Goal: Information Seeking & Learning: Learn about a topic

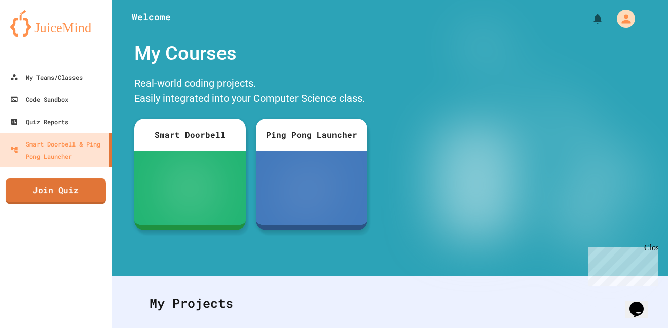
click at [96, 195] on link "Join Quiz" at bounding box center [56, 190] width 100 height 25
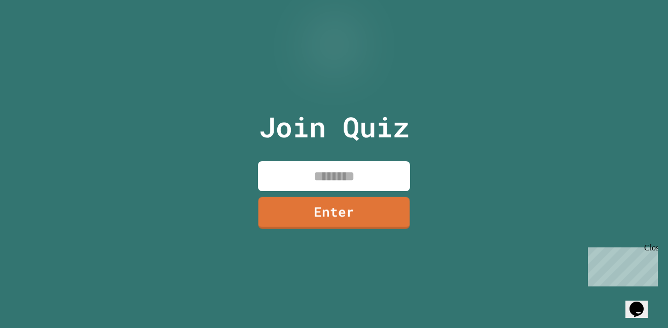
click at [358, 183] on input at bounding box center [334, 176] width 152 height 30
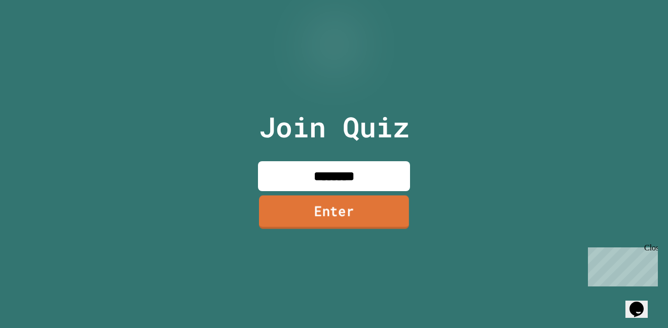
type input "********"
drag, startPoint x: 326, startPoint y: 212, endPoint x: 344, endPoint y: 234, distance: 27.8
click at [344, 232] on div "Join Quiz ******** Enter" at bounding box center [334, 163] width 171 height 277
click at [327, 226] on link "Enter" at bounding box center [334, 211] width 144 height 33
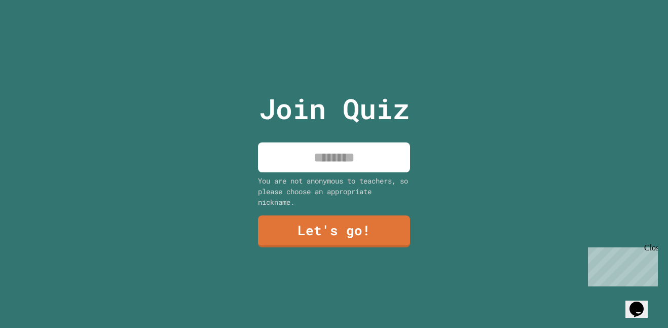
click at [320, 166] on input at bounding box center [334, 157] width 152 height 30
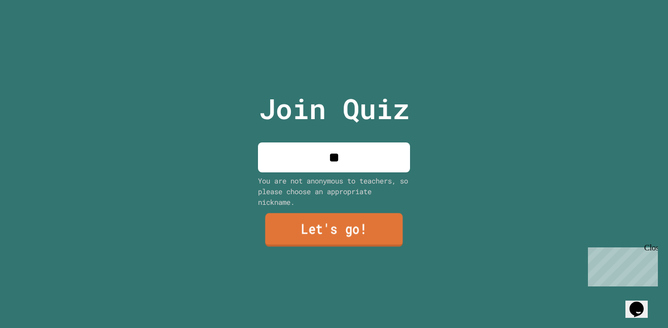
type input "**"
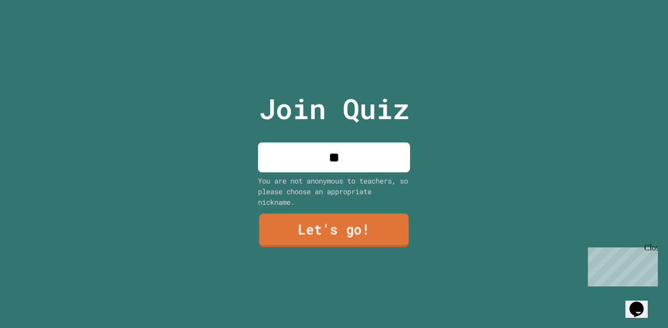
click at [351, 230] on link "Let's go!" at bounding box center [334, 230] width 150 height 33
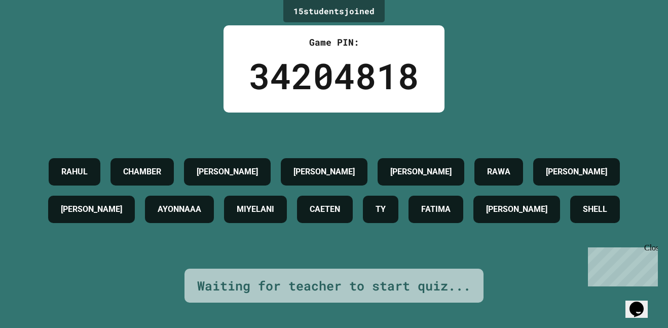
click at [649, 245] on div "Close" at bounding box center [650, 249] width 13 height 13
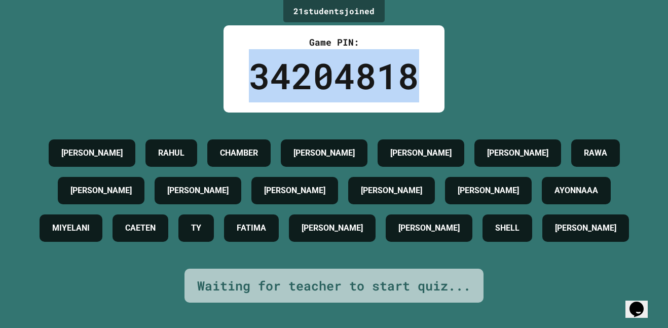
drag, startPoint x: 244, startPoint y: 81, endPoint x: 440, endPoint y: 78, distance: 196.1
click at [440, 79] on div "Game PIN: 34204818" at bounding box center [333, 68] width 221 height 87
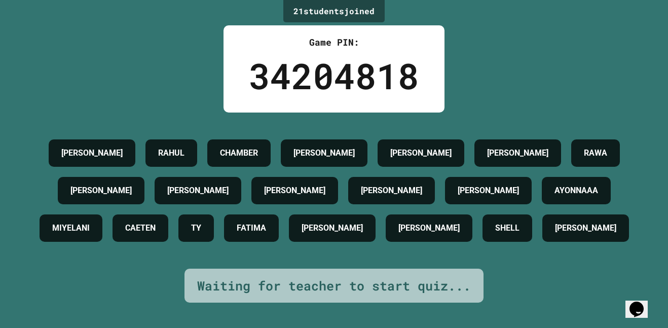
click at [271, 139] on div "CHAMBER" at bounding box center [238, 152] width 63 height 27
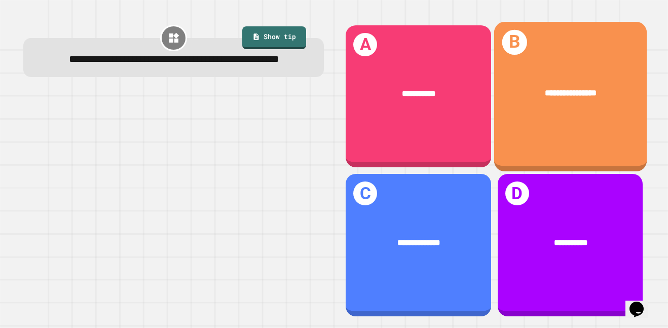
click at [541, 124] on div "**********" at bounding box center [570, 97] width 153 height 150
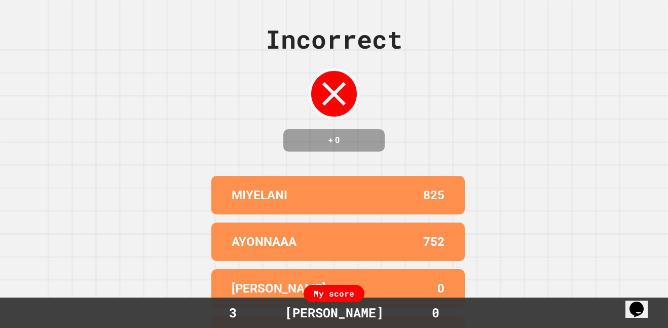
click at [418, 171] on div "Incorrect + 0 MIYELANI 825 AYONNAAA 752 [PERSON_NAME] 0 RAHUL 0 GEARMO 0 My sco…" at bounding box center [334, 164] width 668 height 328
drag, startPoint x: 422, startPoint y: 179, endPoint x: 434, endPoint y: 182, distance: 12.0
click at [427, 182] on div "Incorrect + 0 MIYELANI 825 AYONNAAA 752 [PERSON_NAME] 0 RAHUL 0 GEARMO 0 My sco…" at bounding box center [334, 164] width 668 height 328
drag, startPoint x: 437, startPoint y: 181, endPoint x: 425, endPoint y: 188, distance: 13.6
click at [425, 187] on div "MIYELANI 825 AYONNAAA 752 [PERSON_NAME] 0 RAHUL 0 GEARMO 0" at bounding box center [333, 288] width 253 height 233
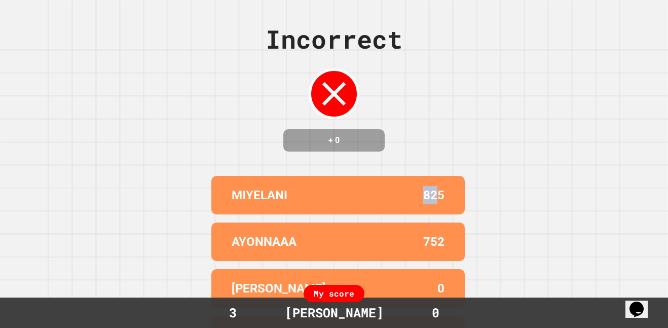
click at [390, 171] on div "Incorrect + 0 MIYELANI 825 AYONNAAA 752 [PERSON_NAME] 0 RAHUL 0 GEARMO 0 My sco…" at bounding box center [334, 164] width 668 height 328
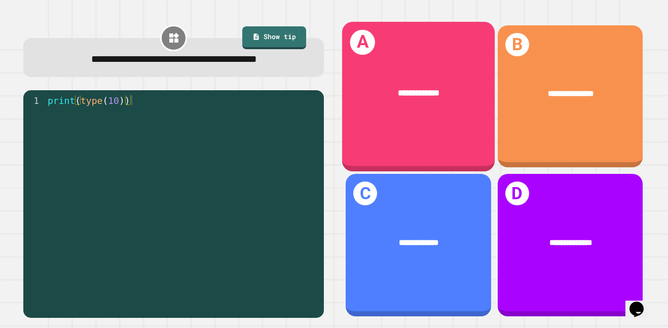
click at [388, 109] on div "**********" at bounding box center [418, 93] width 153 height 47
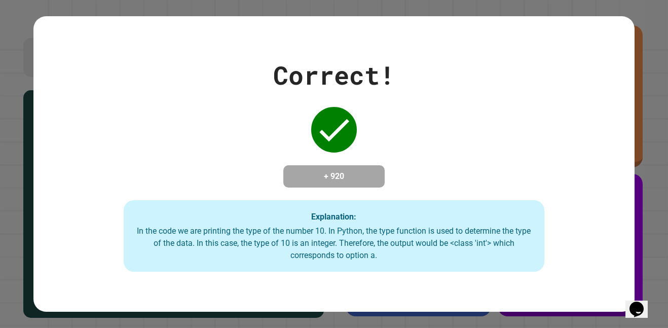
click at [276, 252] on div "In the code we are printing the type of the number 10. In Python, the type func…" at bounding box center [334, 243] width 400 height 36
click at [253, 235] on div "In the code we are printing the type of the number 10. In Python, the type func…" at bounding box center [334, 243] width 400 height 36
click at [356, 239] on div "In the code we are printing the type of the number 10. In Python, the type func…" at bounding box center [334, 243] width 400 height 36
click at [354, 242] on div "In the code we are printing the type of the number 10. In Python, the type func…" at bounding box center [334, 243] width 400 height 36
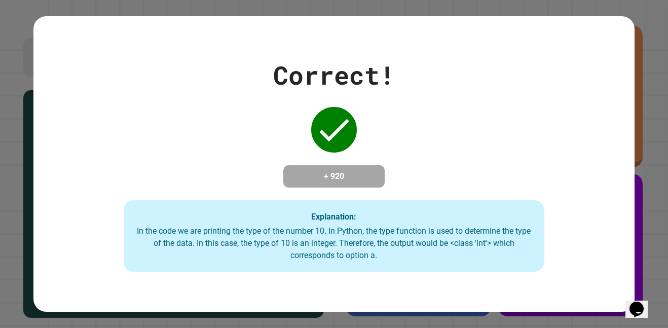
click at [353, 245] on div "In the code we are printing the type of the number 10. In Python, the type func…" at bounding box center [334, 243] width 400 height 36
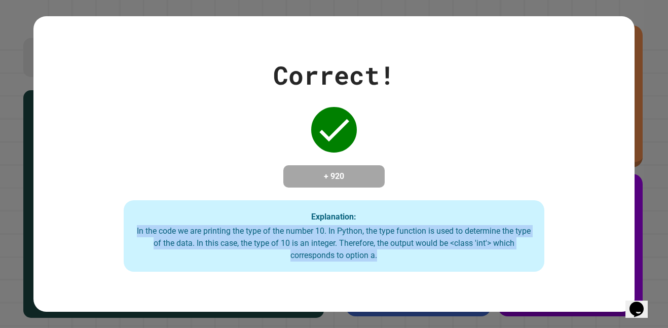
drag, startPoint x: 308, startPoint y: 252, endPoint x: 0, endPoint y: 235, distance: 308.1
click at [0, 235] on div "Correct! + 920 Explanation: In the code we are printing the type of the number …" at bounding box center [334, 164] width 668 height 328
copy div "In the code we are printing the type of the number 10. In Python, the type func…"
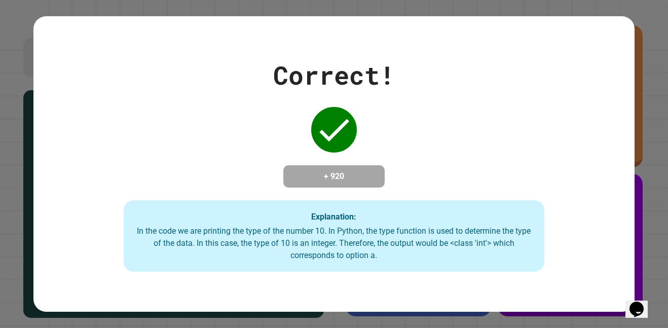
drag, startPoint x: 486, startPoint y: 120, endPoint x: 478, endPoint y: 115, distance: 8.9
click at [478, 115] on div "Correct! + 920 Explanation: In the code we are printing the type of the number …" at bounding box center [333, 164] width 601 height 216
click at [344, 217] on strong "Explanation:" at bounding box center [333, 216] width 45 height 10
drag, startPoint x: 337, startPoint y: 150, endPoint x: 327, endPoint y: 174, distance: 26.8
click at [327, 173] on div "Correct! + 920 Explanation: In the code we are printing the type of the number …" at bounding box center [333, 164] width 601 height 216
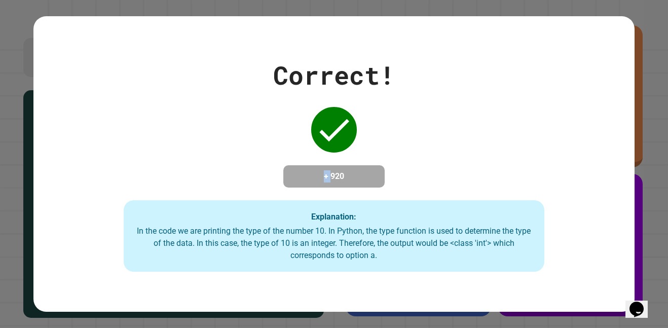
click at [327, 176] on h4 "+ 920" at bounding box center [333, 176] width 81 height 12
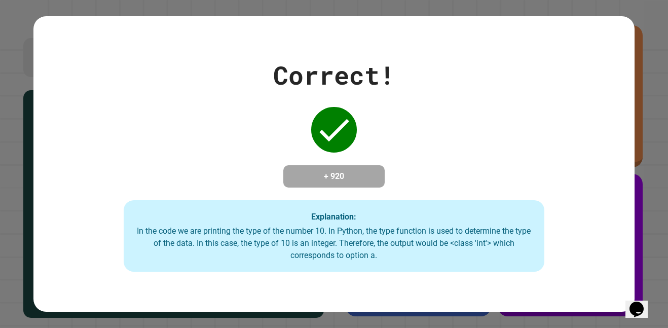
drag, startPoint x: 394, startPoint y: 265, endPoint x: 400, endPoint y: 245, distance: 20.7
click at [395, 248] on div "In the code we are printing the type of the number 10. In Python, the type func…" at bounding box center [334, 243] width 400 height 36
click at [406, 247] on div "In the code we are printing the type of the number 10. In Python, the type func…" at bounding box center [334, 243] width 400 height 36
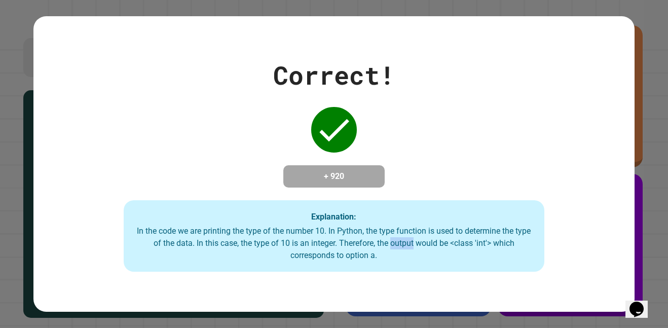
click at [402, 244] on div "In the code we are printing the type of the number 10. In Python, the type func…" at bounding box center [334, 243] width 400 height 36
click at [390, 245] on div "In the code we are printing the type of the number 10. In Python, the type func…" at bounding box center [334, 243] width 400 height 36
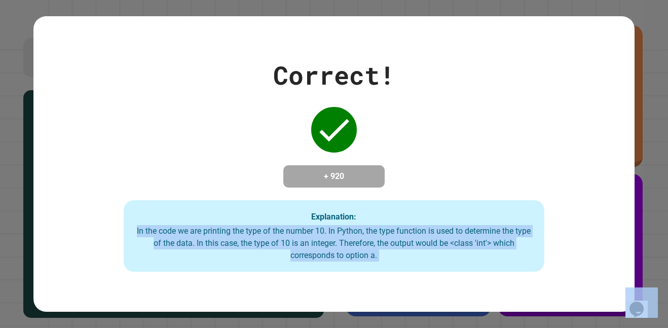
click at [390, 245] on div "In the code we are printing the type of the number 10. In Python, the type func…" at bounding box center [334, 243] width 400 height 36
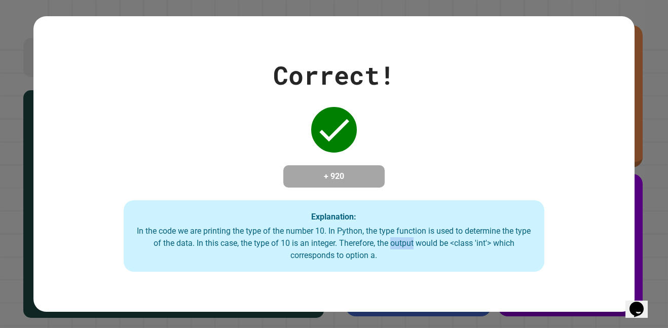
click at [390, 245] on div "In the code we are printing the type of the number 10. In Python, the type func…" at bounding box center [334, 243] width 400 height 36
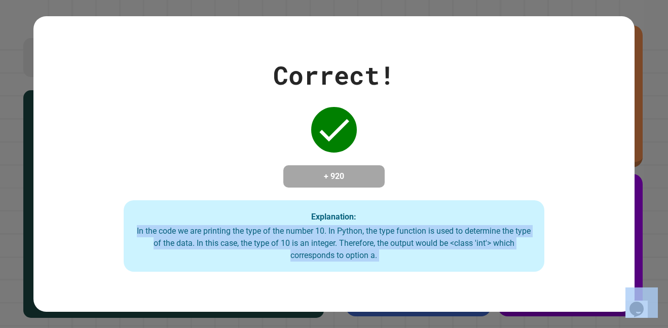
click at [390, 245] on div "In the code we are printing the type of the number 10. In Python, the type func…" at bounding box center [334, 243] width 400 height 36
click at [392, 245] on div "In the code we are printing the type of the number 10. In Python, the type func…" at bounding box center [334, 243] width 400 height 36
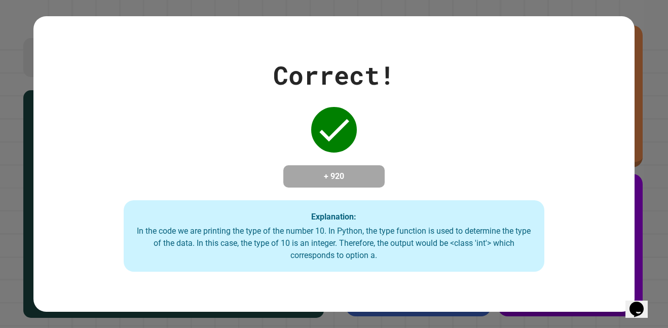
drag, startPoint x: 399, startPoint y: 210, endPoint x: 403, endPoint y: 184, distance: 26.1
drag, startPoint x: 404, startPoint y: 178, endPoint x: 406, endPoint y: 193, distance: 14.3
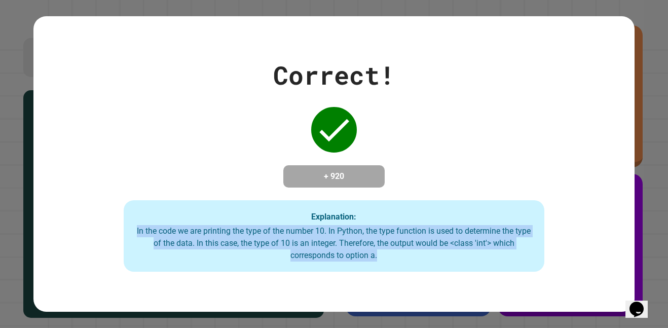
drag, startPoint x: 74, startPoint y: 229, endPoint x: 588, endPoint y: 301, distance: 518.8
click at [588, 301] on div "Correct! + 920 Explanation: In the code we are printing the type of the number …" at bounding box center [333, 163] width 601 height 295
click at [31, 248] on div "Correct! + 920 Explanation: In the code we are printing the type of the number …" at bounding box center [334, 164] width 668 height 328
drag, startPoint x: 102, startPoint y: 196, endPoint x: 410, endPoint y: 316, distance: 330.5
click at [412, 325] on div "Correct! + 920 Explanation: In the code we are printing the type of the number …" at bounding box center [334, 164] width 668 height 328
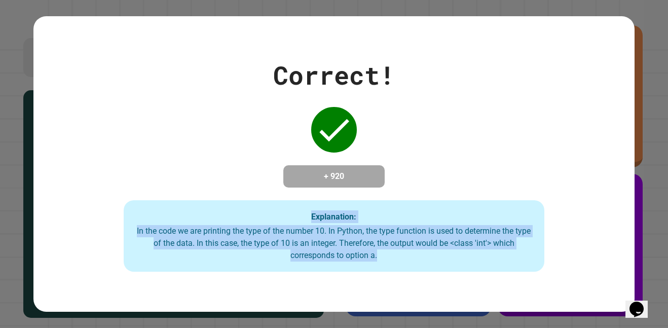
click at [543, 271] on div "Correct! + 920 Explanation: In the code we are printing the type of the number …" at bounding box center [333, 164] width 601 height 216
click at [393, 260] on div "In the code we are printing the type of the number 10. In Python, the type func…" at bounding box center [334, 243] width 400 height 36
drag, startPoint x: 90, startPoint y: 222, endPoint x: 621, endPoint y: 306, distance: 537.7
click at [621, 306] on div "Correct! + 920 Explanation: In the code we are printing the type of the number …" at bounding box center [333, 163] width 601 height 295
click at [351, 252] on div "In the code we are printing the type of the number 10. In Python, the type func…" at bounding box center [334, 243] width 400 height 36
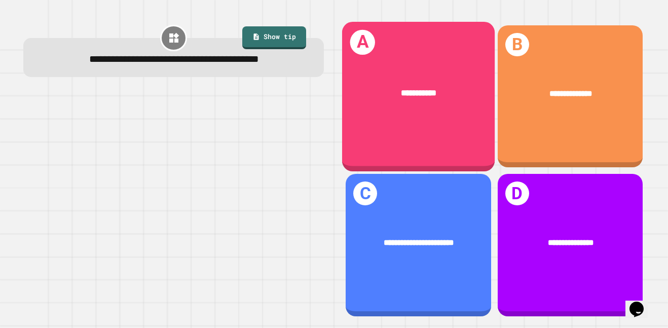
click at [418, 124] on div "**********" at bounding box center [418, 97] width 153 height 150
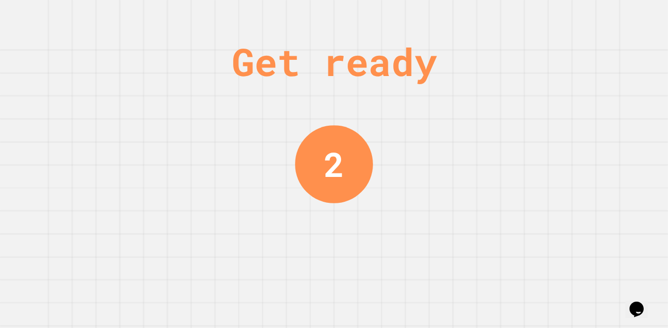
click at [342, 168] on div "2" at bounding box center [334, 164] width 20 height 51
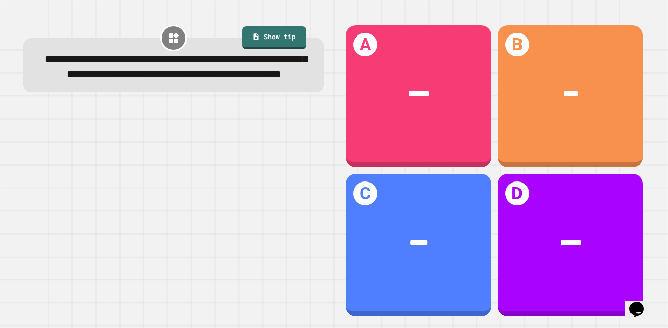
click at [96, 158] on div at bounding box center [173, 211] width 301 height 212
click at [151, 79] on span "**********" at bounding box center [176, 66] width 263 height 25
click at [149, 79] on span "**********" at bounding box center [176, 66] width 263 height 25
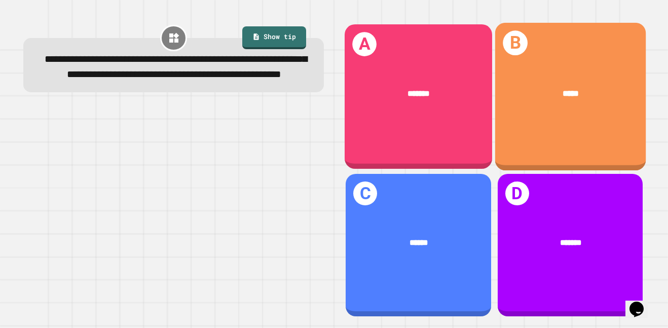
click at [604, 88] on div "*****" at bounding box center [570, 93] width 117 height 13
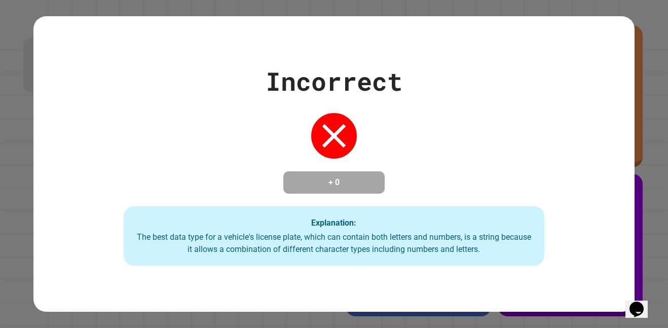
click at [665, 297] on div "Incorrect + 0 Explanation: The best data type for a vehicle's license plate, wh…" at bounding box center [334, 164] width 668 height 328
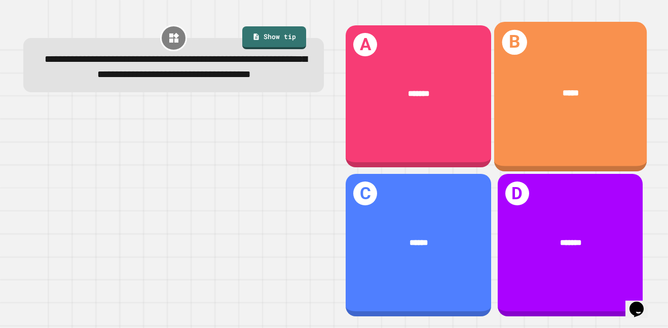
drag, startPoint x: 553, startPoint y: 134, endPoint x: 545, endPoint y: 134, distance: 7.6
click at [545, 134] on div "B *****" at bounding box center [570, 97] width 153 height 150
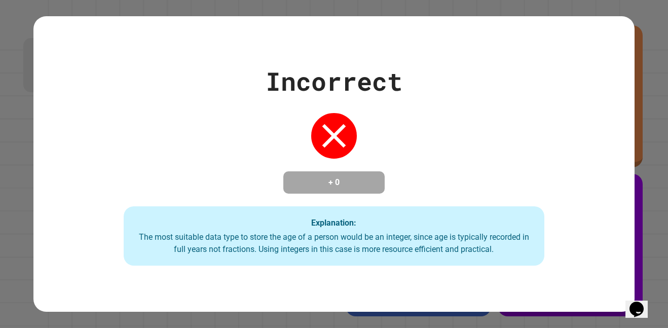
drag, startPoint x: 498, startPoint y: 59, endPoint x: 466, endPoint y: 99, distance: 51.6
click at [468, 97] on div "Incorrect + 0 Explanation: The most suitable data type to store the age of a pe…" at bounding box center [333, 164] width 601 height 204
drag, startPoint x: 451, startPoint y: 108, endPoint x: 456, endPoint y: 104, distance: 7.2
click at [451, 108] on div "Incorrect + 0 Explanation: The most suitable data type to store the age of a pe…" at bounding box center [333, 164] width 601 height 204
click at [468, 72] on div "Incorrect + 0 Explanation: The most suitable data type to store the age of a pe…" at bounding box center [333, 164] width 601 height 204
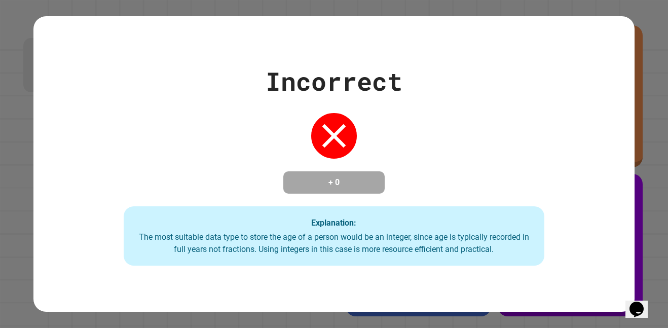
click at [341, 176] on h4 "+ 0" at bounding box center [333, 182] width 81 height 12
click at [337, 189] on h4 "+ 0" at bounding box center [333, 182] width 81 height 12
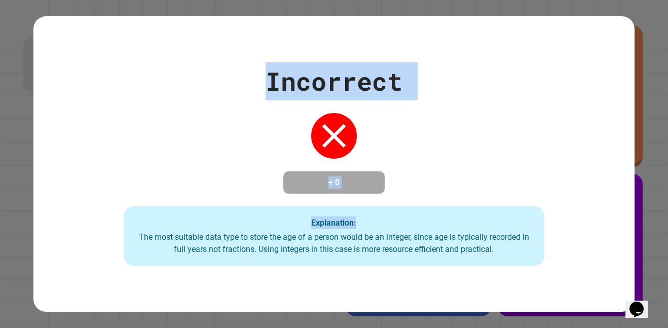
click at [667, 0] on html "**********" at bounding box center [334, 164] width 668 height 328
click at [446, 124] on div "Incorrect + 0 Explanation: The most suitable data type to store the age of a pe…" at bounding box center [333, 164] width 601 height 204
click at [432, 133] on div "Incorrect + 0 Explanation: The most suitable data type to store the age of a pe…" at bounding box center [333, 164] width 601 height 204
click at [338, 129] on icon at bounding box center [334, 136] width 24 height 24
click at [340, 86] on div "Incorrect" at bounding box center [334, 81] width 137 height 38
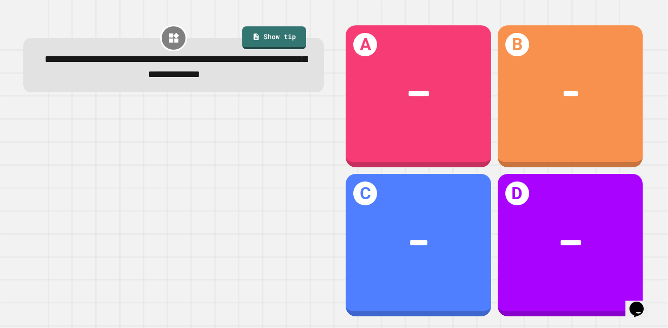
drag, startPoint x: 334, startPoint y: 144, endPoint x: 350, endPoint y: 139, distance: 16.0
click at [347, 140] on div "A ******* B ***** C ****** D *******" at bounding box center [494, 170] width 321 height 315
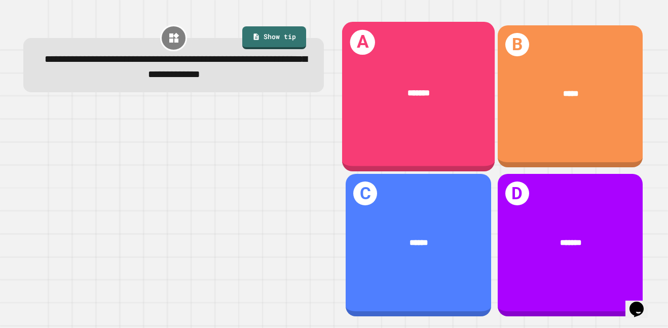
click at [371, 131] on div "A *******" at bounding box center [418, 97] width 153 height 150
click at [399, 141] on div "A *******" at bounding box center [418, 97] width 153 height 150
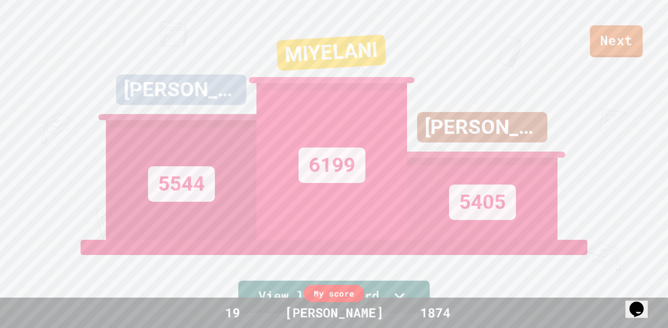
drag, startPoint x: 410, startPoint y: 256, endPoint x: 401, endPoint y: 280, distance: 25.0
click at [406, 265] on div "View leaderboard" at bounding box center [334, 276] width 193 height 73
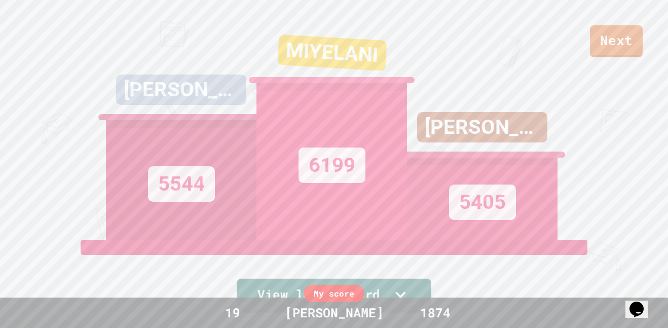
click at [399, 283] on link "View leaderboard" at bounding box center [334, 296] width 195 height 34
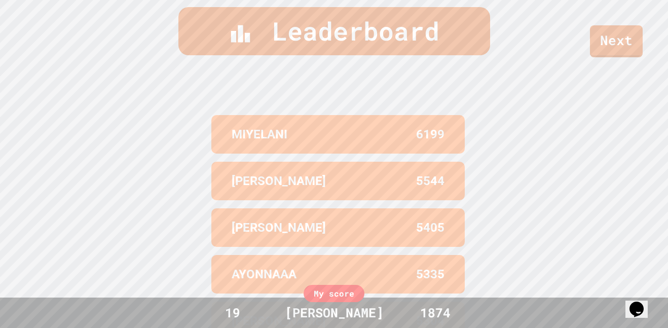
scroll to position [418, 0]
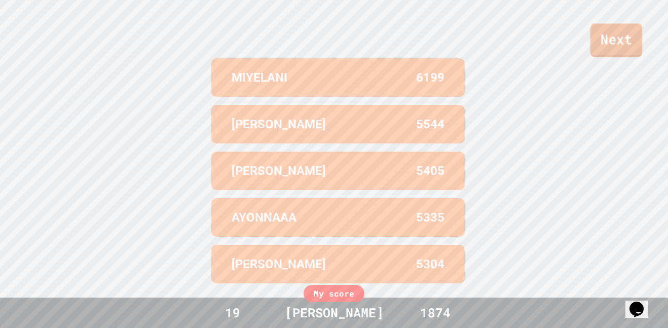
click at [619, 54] on link "Next" at bounding box center [616, 39] width 52 height 33
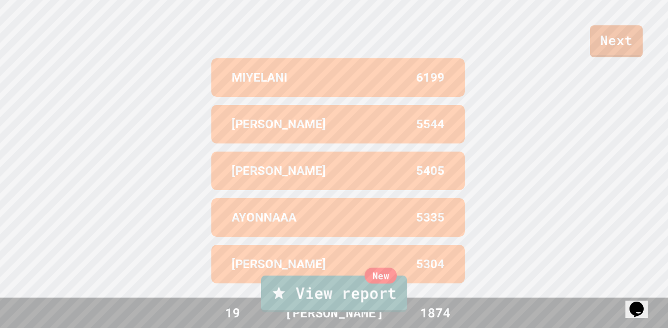
click at [350, 300] on link "New View report" at bounding box center [334, 294] width 146 height 36
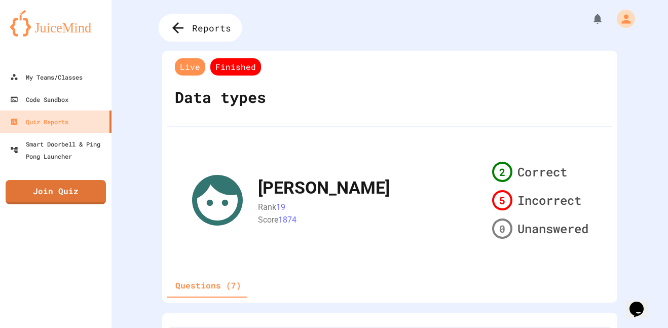
click at [183, 24] on icon at bounding box center [178, 28] width 17 height 17
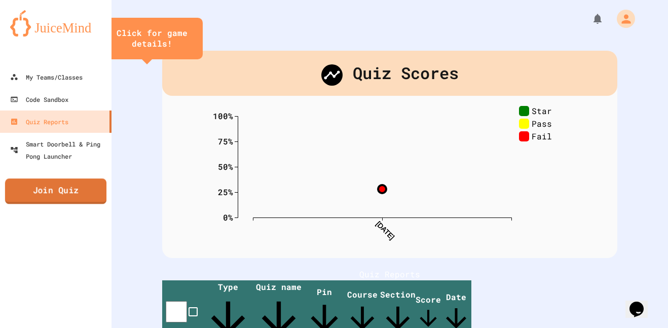
click at [49, 188] on link "Join Quiz" at bounding box center [55, 190] width 101 height 25
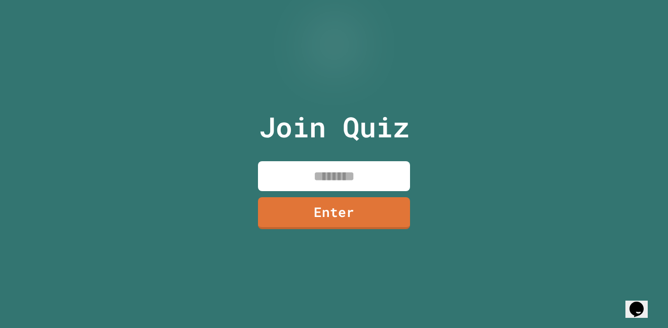
drag, startPoint x: 331, startPoint y: 163, endPoint x: 322, endPoint y: 157, distance: 10.7
click at [324, 159] on div "Join Quiz Enter" at bounding box center [334, 163] width 171 height 277
type input "********"
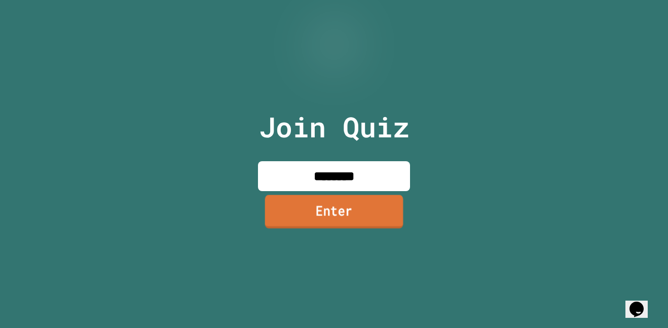
click at [345, 233] on div "Join Quiz ******** Enter" at bounding box center [334, 163] width 171 height 277
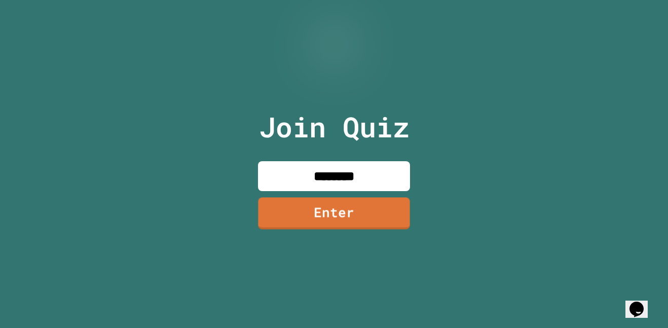
click at [344, 230] on div "Join Quiz ******** Enter" at bounding box center [334, 163] width 171 height 277
click at [344, 195] on div "Join Quiz ******** Enter" at bounding box center [334, 163] width 171 height 277
click at [340, 221] on link "Enter" at bounding box center [334, 213] width 152 height 32
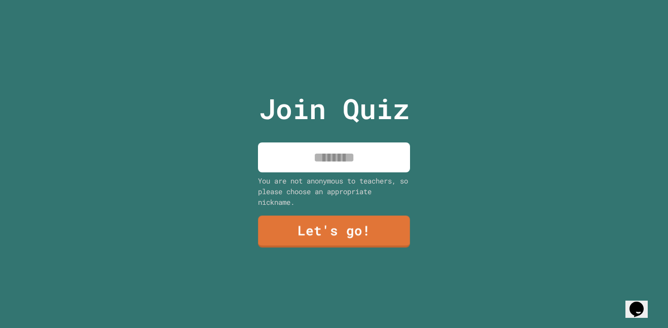
click at [341, 162] on input at bounding box center [334, 157] width 152 height 30
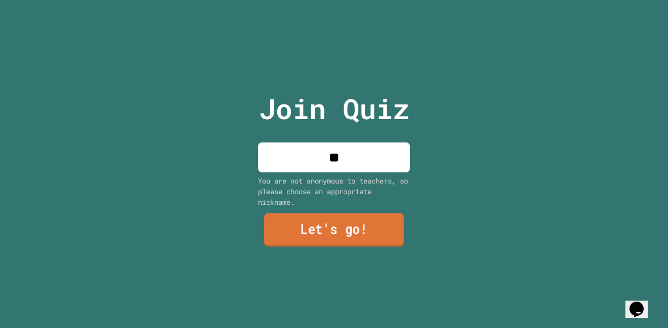
type input "**"
click at [350, 225] on link "Let's go!" at bounding box center [334, 229] width 140 height 33
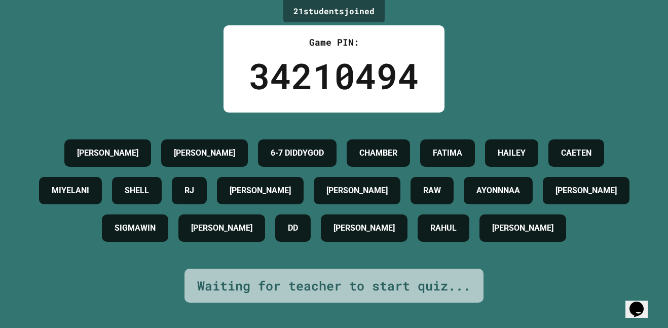
click at [288, 147] on h4 "6-7 DIDDYGOD" at bounding box center [297, 153] width 53 height 12
click at [288, 154] on div "JACOB CHUCK 6-7 DIDDYGOD CHAMBER FATIMA HAILEY CAETEN MIYELANI SHELL RJ AMELIA …" at bounding box center [333, 190] width 617 height 113
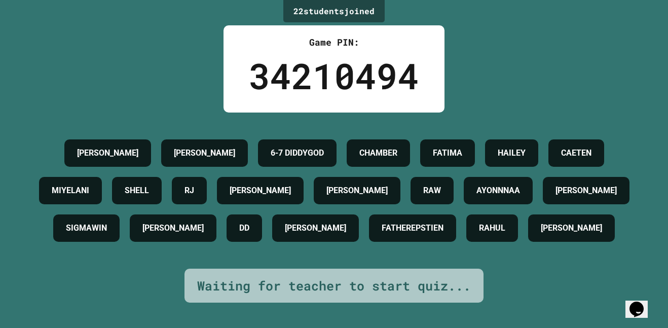
drag, startPoint x: 337, startPoint y: 132, endPoint x: 231, endPoint y: 147, distance: 107.6
click at [258, 147] on div "6-7 DIDDYGOD" at bounding box center [297, 152] width 79 height 27
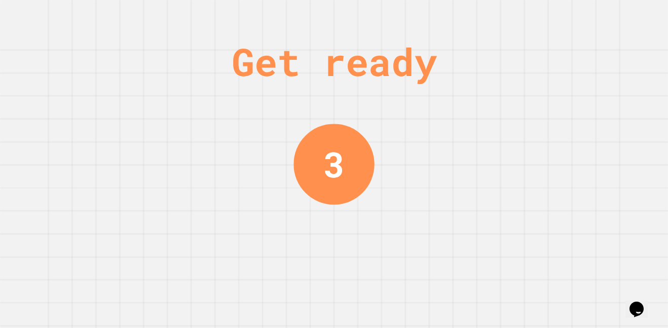
click at [335, 226] on div "Get ready 3" at bounding box center [334, 164] width 76 height 328
click at [327, 239] on div "Get ready 2" at bounding box center [334, 164] width 76 height 328
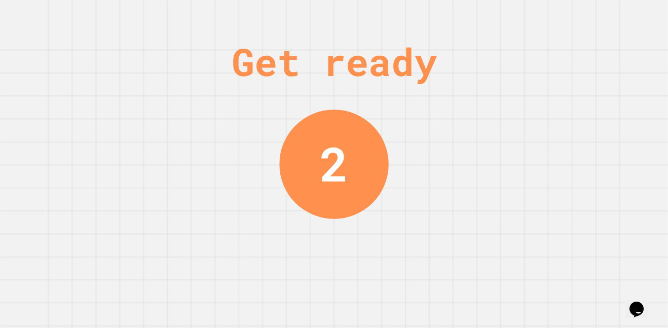
click at [328, 234] on div "Get ready 2" at bounding box center [334, 164] width 76 height 328
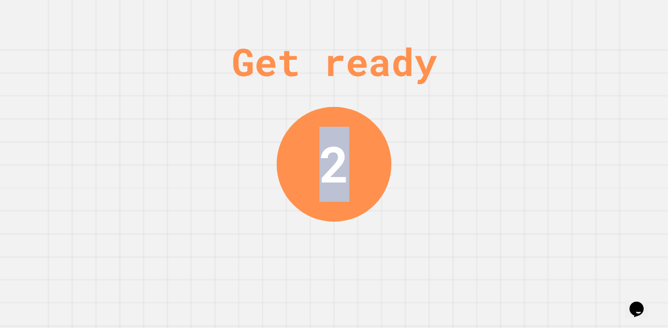
click at [328, 233] on div "Get ready 2" at bounding box center [334, 164] width 76 height 328
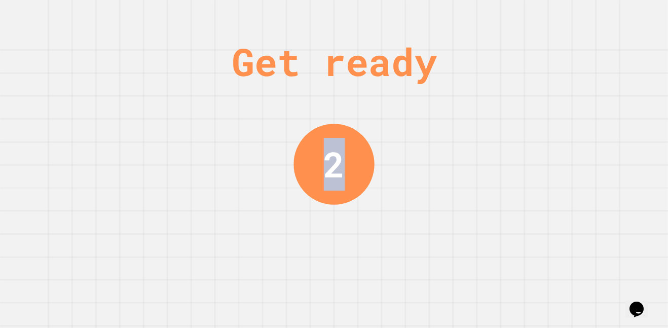
click at [328, 232] on div "Get ready 2" at bounding box center [334, 164] width 76 height 328
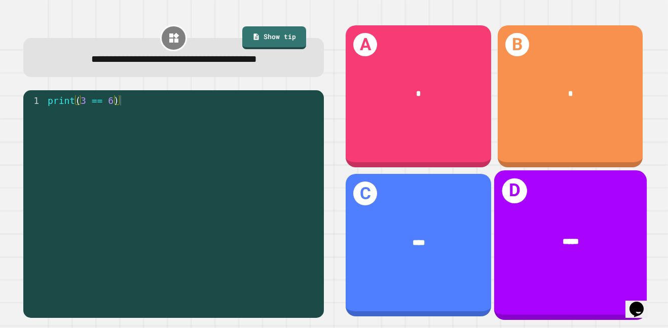
click at [548, 205] on div "D *****" at bounding box center [570, 245] width 153 height 150
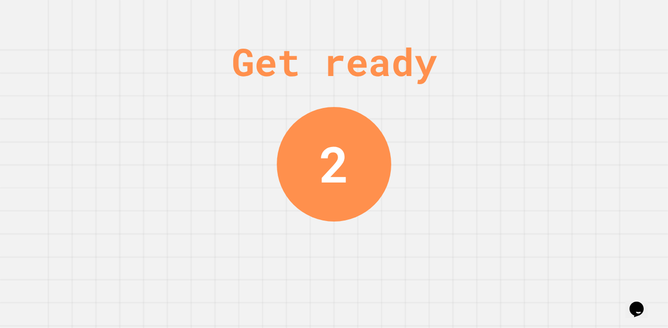
click at [301, 159] on div "2" at bounding box center [334, 164] width 115 height 115
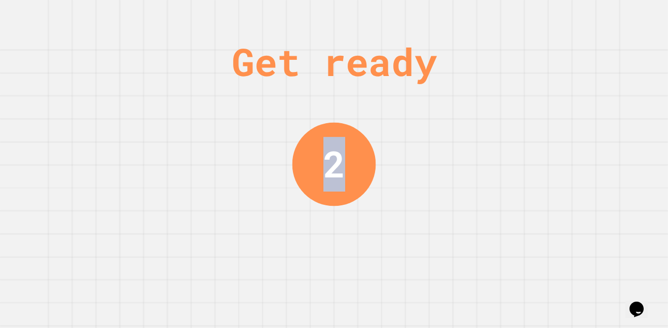
click at [301, 159] on div "2" at bounding box center [334, 164] width 84 height 84
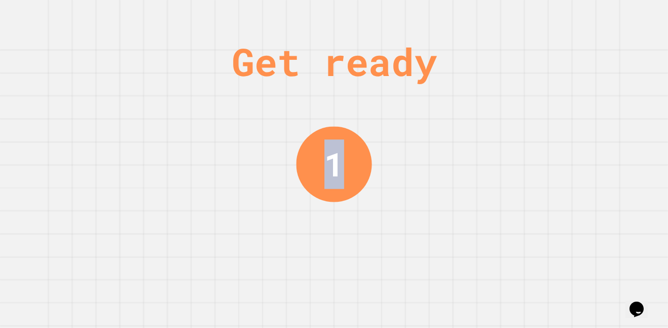
drag, startPoint x: 294, startPoint y: 162, endPoint x: 276, endPoint y: 167, distance: 18.8
click at [294, 163] on div "Get ready 1" at bounding box center [334, 164] width 668 height 328
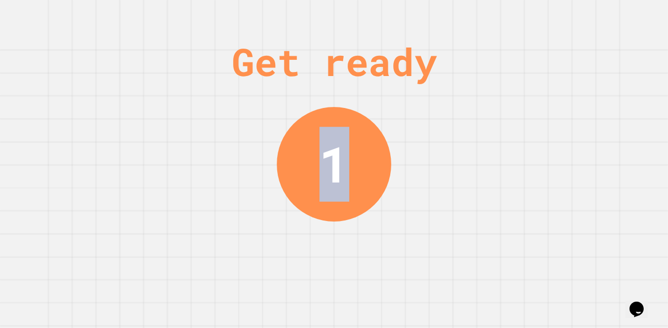
click at [265, 169] on div "Get ready 1" at bounding box center [334, 164] width 668 height 328
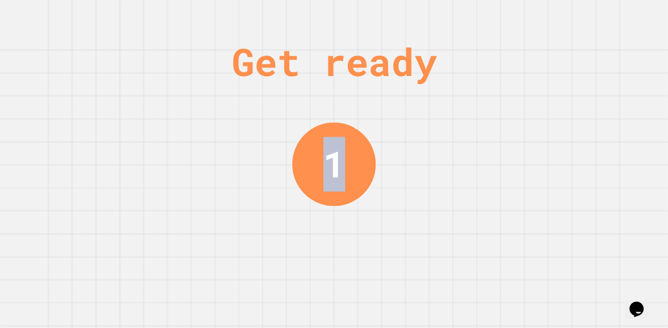
click at [241, 173] on div "Get ready 1" at bounding box center [334, 164] width 668 height 328
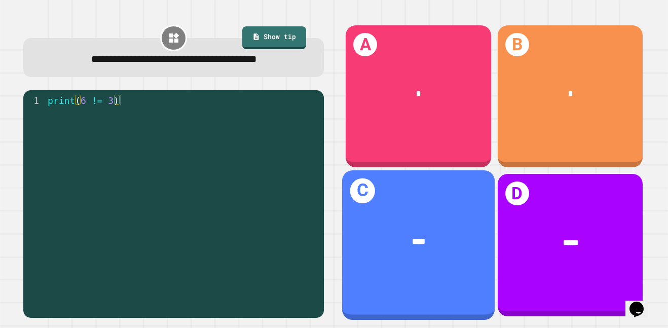
drag, startPoint x: 391, startPoint y: 242, endPoint x: 397, endPoint y: 243, distance: 6.2
click at [397, 243] on div "****" at bounding box center [419, 242] width 118 height 13
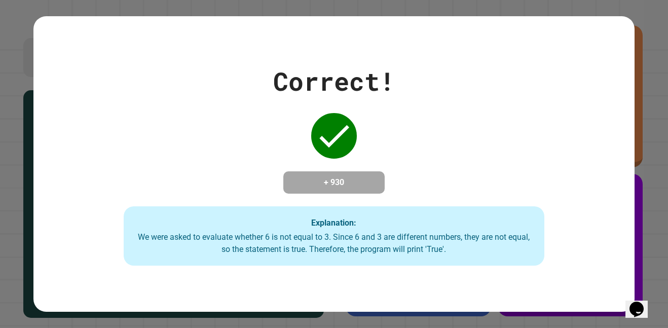
drag, startPoint x: 156, startPoint y: 56, endPoint x: 131, endPoint y: 35, distance: 32.4
click at [131, 35] on div "Correct! + 930 Explanation: We were asked to evaluate whether 6 is not equal to…" at bounding box center [333, 163] width 601 height 295
click at [145, 46] on div "Correct! + 930 Explanation: We were asked to evaluate whether 6 is not equal to…" at bounding box center [333, 163] width 601 height 295
click at [146, 49] on div "Correct! + 930 Explanation: We were asked to evaluate whether 6 is not equal to…" at bounding box center [333, 163] width 601 height 295
click at [150, 51] on div "Correct! + 930 Explanation: We were asked to evaluate whether 6 is not equal to…" at bounding box center [333, 163] width 601 height 295
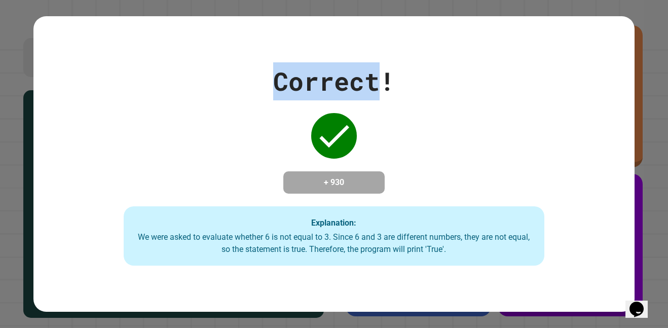
click at [150, 51] on div "Correct! + 930 Explanation: We were asked to evaluate whether 6 is not equal to…" at bounding box center [333, 163] width 601 height 295
click at [152, 50] on div "Correct! + 930 Explanation: We were asked to evaluate whether 6 is not equal to…" at bounding box center [333, 163] width 601 height 295
click at [153, 50] on div "Correct! + 930 Explanation: We were asked to evaluate whether 6 is not equal to…" at bounding box center [333, 163] width 601 height 295
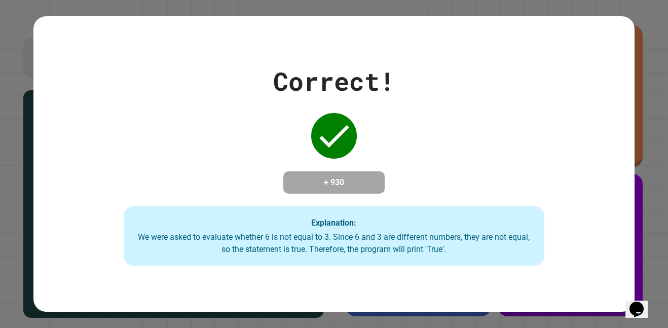
click at [89, 247] on div "Correct! + 930 Explanation: We were asked to evaluate whether 6 is not equal to…" at bounding box center [333, 164] width 601 height 204
drag, startPoint x: 87, startPoint y: 246, endPoint x: 93, endPoint y: 236, distance: 12.0
click at [93, 237] on div "Correct! + 930 Explanation: We were asked to evaluate whether 6 is not equal to…" at bounding box center [333, 164] width 601 height 204
click at [93, 236] on div "Correct! + 930 Explanation: We were asked to evaluate whether 6 is not equal to…" at bounding box center [333, 164] width 601 height 204
click at [94, 236] on div "Correct! + 930 Explanation: We were asked to evaluate whether 6 is not equal to…" at bounding box center [333, 164] width 601 height 204
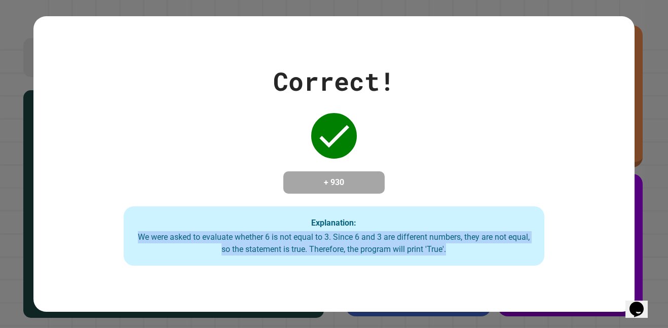
drag, startPoint x: 133, startPoint y: 242, endPoint x: 658, endPoint y: 305, distance: 528.2
click at [658, 305] on div "Correct! + 930 Explanation: We were asked to evaluate whether 6 is not equal to…" at bounding box center [334, 164] width 668 height 328
click at [400, 252] on div "We were asked to evaluate whether 6 is not equal to 3. Since 6 and 3 are differ…" at bounding box center [334, 243] width 400 height 24
click at [402, 255] on div "We were asked to evaluate whether 6 is not equal to 3. Since 6 and 3 are differ…" at bounding box center [334, 243] width 400 height 24
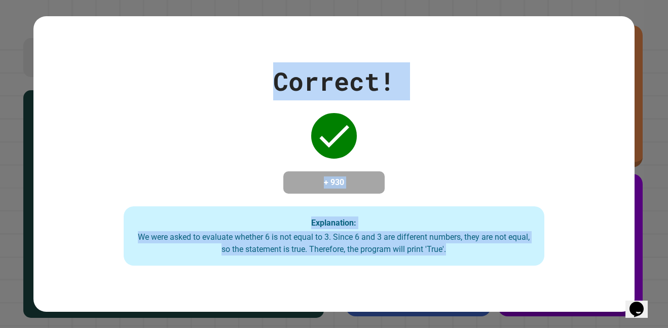
drag, startPoint x: 544, startPoint y: 273, endPoint x: 578, endPoint y: 5, distance: 270.2
click at [667, 0] on html "**********" at bounding box center [334, 164] width 668 height 328
click at [105, 211] on div "Correct! + 930 Explanation: We were asked to evaluate whether 6 is not equal to…" at bounding box center [333, 164] width 601 height 204
click at [247, 95] on div "Correct! + 930 Explanation: We were asked to evaluate whether 6 is not equal to…" at bounding box center [333, 164] width 601 height 204
click at [326, 82] on div "Correct!" at bounding box center [334, 81] width 122 height 38
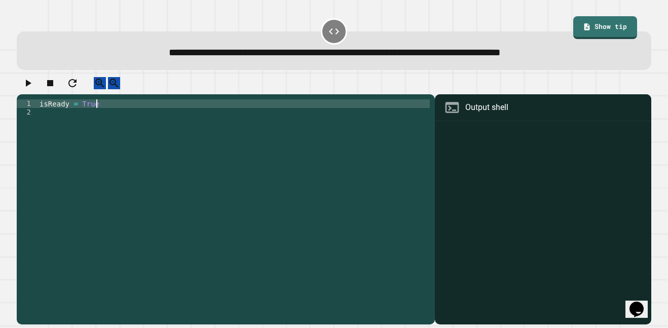
click at [240, 117] on div "isReady = True" at bounding box center [234, 206] width 392 height 215
type textarea "**********"
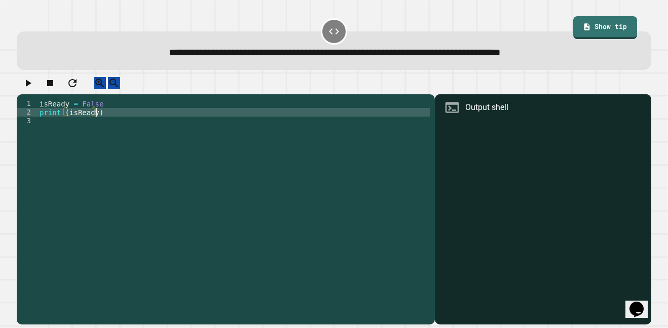
scroll to position [0, 7]
type textarea "**********"
click at [30, 87] on icon "button" at bounding box center [29, 83] width 6 height 7
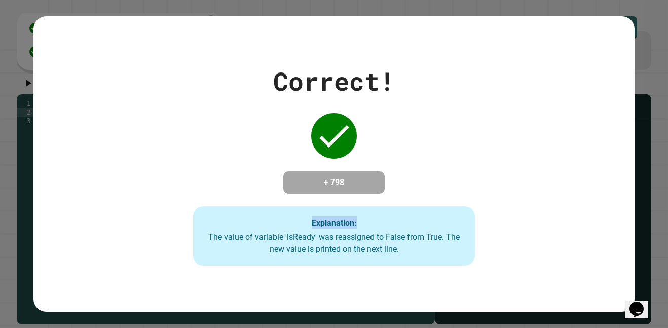
drag, startPoint x: 493, startPoint y: 206, endPoint x: 108, endPoint y: 148, distance: 389.5
click at [109, 147] on div "Correct! + 798 Explanation: The value of variable 'isReady' was reassigned to F…" at bounding box center [333, 164] width 601 height 204
click at [394, 220] on div "Explanation: The value of variable 'isReady' was reassigned to False from True.…" at bounding box center [334, 236] width 282 height 60
click at [330, 181] on h4 "+ 798" at bounding box center [333, 182] width 81 height 12
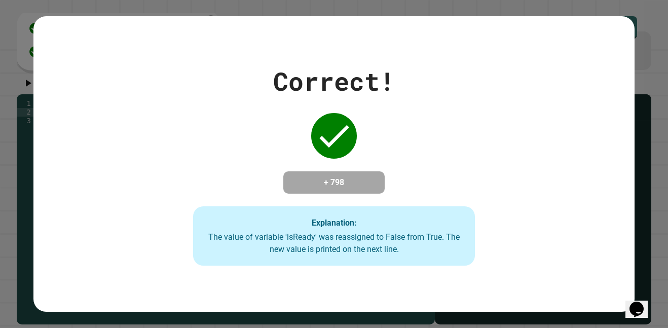
drag, startPoint x: 350, startPoint y: 156, endPoint x: 342, endPoint y: 133, distance: 24.2
click at [347, 140] on div "Correct! + 798 Explanation: The value of variable 'isReady' was reassigned to F…" at bounding box center [334, 164] width 403 height 204
drag, startPoint x: 341, startPoint y: 135, endPoint x: 473, endPoint y: 69, distance: 147.5
click at [494, 62] on div "Correct! + 798 Explanation: The value of variable 'isReady' was reassigned to F…" at bounding box center [334, 164] width 403 height 204
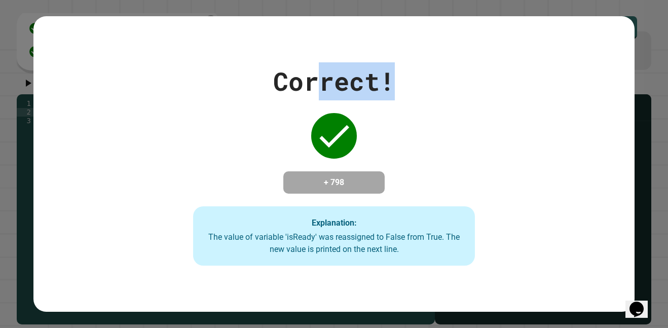
drag, startPoint x: 312, startPoint y: 84, endPoint x: 438, endPoint y: 84, distance: 126.7
click at [438, 84] on div "Correct! + 798 Explanation: The value of variable 'isReady' was reassigned to F…" at bounding box center [334, 164] width 403 height 204
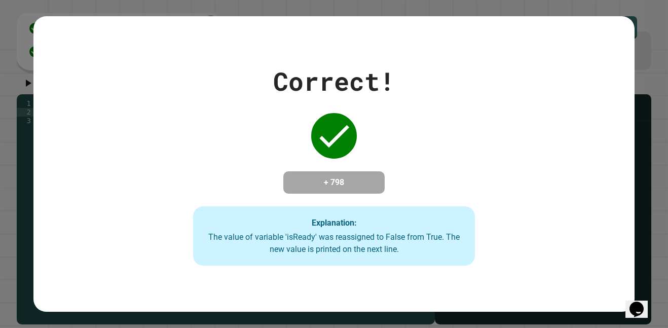
click at [258, 95] on div "Correct! + 798 Explanation: The value of variable 'isReady' was reassigned to F…" at bounding box center [334, 164] width 403 height 204
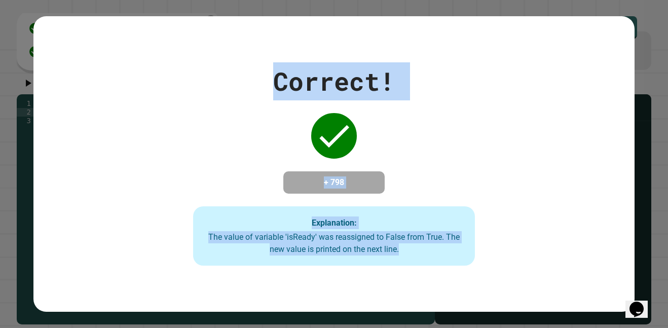
drag, startPoint x: 692, startPoint y: 177, endPoint x: 461, endPoint y: 267, distance: 247.6
click at [459, 266] on div "Correct! + 798 Explanation: The value of variable 'isReady' was reassigned to F…" at bounding box center [334, 164] width 403 height 204
click at [462, 266] on div "Explanation: The value of variable 'isReady' was reassigned to False from True.…" at bounding box center [334, 236] width 282 height 60
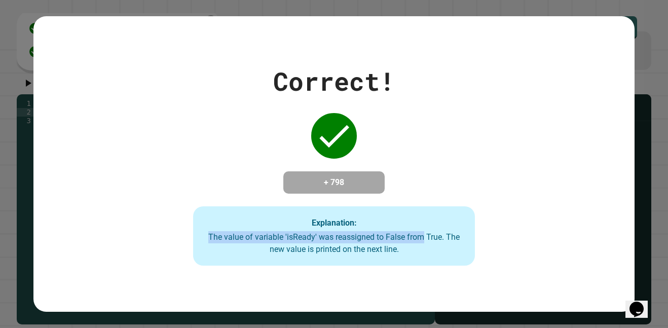
drag, startPoint x: 421, startPoint y: 244, endPoint x: 490, endPoint y: 147, distance: 118.9
click at [473, 164] on div "Correct! + 798 Explanation: The value of variable 'isReady' was reassigned to F…" at bounding box center [334, 164] width 403 height 204
click at [392, 203] on div "Correct! + 798 Explanation: The value of variable 'isReady' was reassigned to F…" at bounding box center [334, 164] width 403 height 204
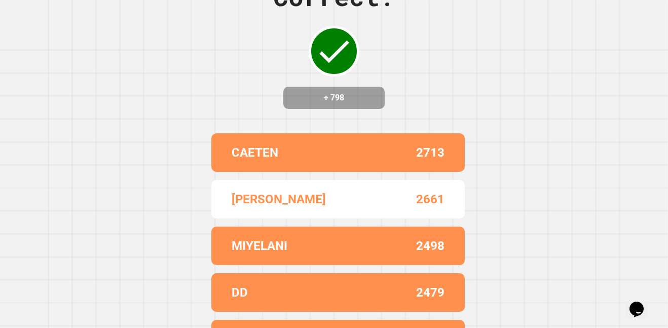
scroll to position [0, 0]
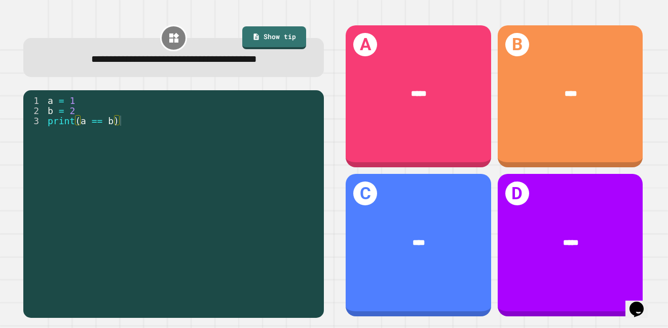
drag, startPoint x: 197, startPoint y: 192, endPoint x: 211, endPoint y: 184, distance: 16.8
click at [211, 184] on div "a = 1 b = 2 print ( a == b )" at bounding box center [182, 206] width 273 height 223
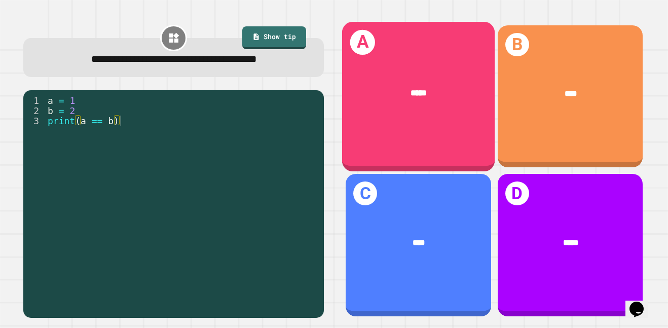
click at [372, 117] on div "*****" at bounding box center [418, 93] width 153 height 47
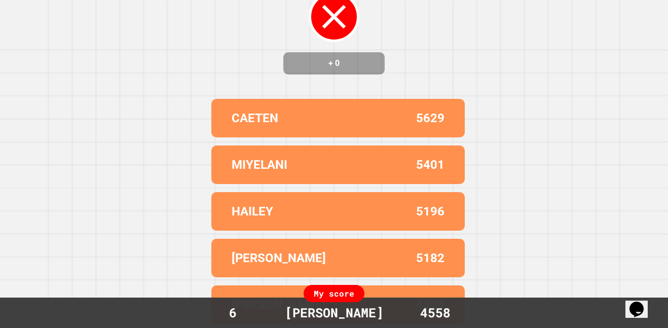
scroll to position [86, 0]
click at [377, 253] on div "5182" at bounding box center [391, 258] width 106 height 18
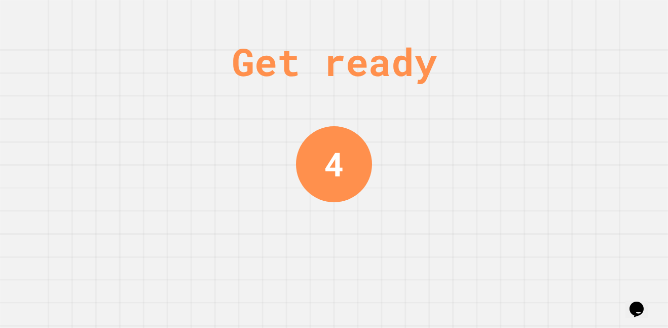
scroll to position [0, 0]
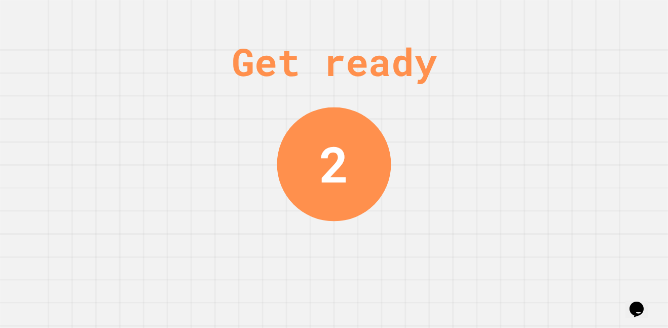
click at [320, 263] on div "Get ready 2" at bounding box center [334, 164] width 668 height 328
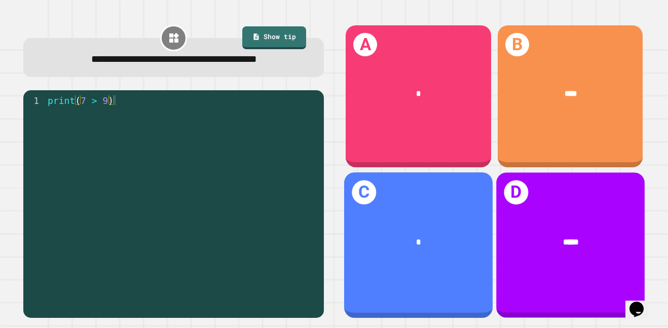
click at [574, 240] on span "*****" at bounding box center [571, 242] width 16 height 8
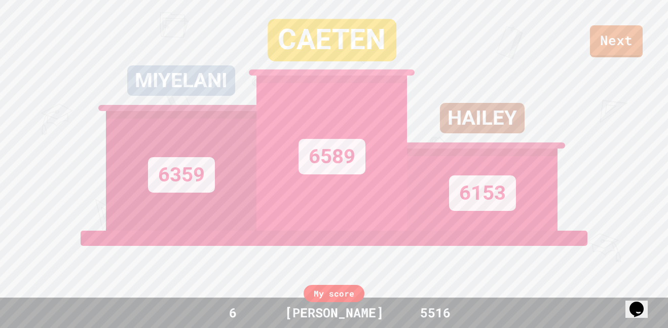
scroll to position [418, 0]
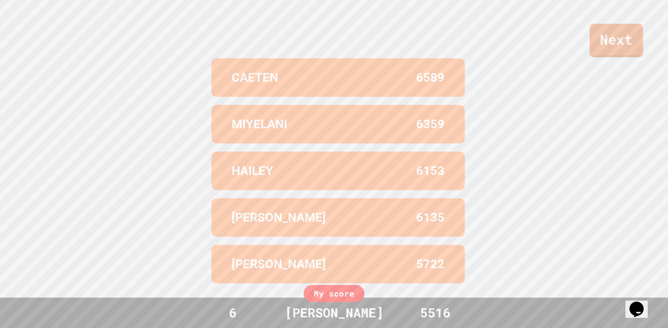
click at [633, 45] on link "Next" at bounding box center [615, 40] width 53 height 33
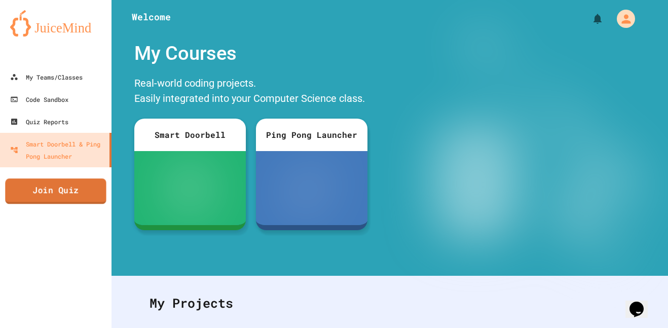
click at [88, 199] on link "Join Quiz" at bounding box center [55, 190] width 101 height 25
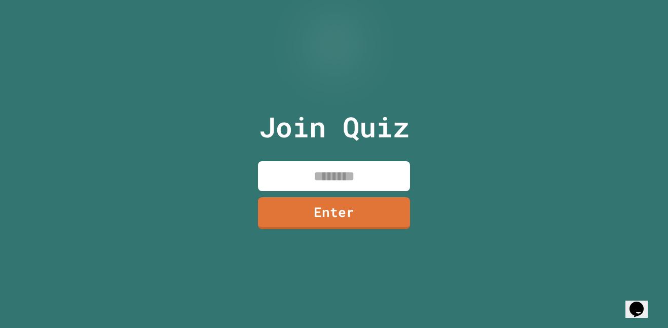
click at [282, 176] on input at bounding box center [334, 176] width 152 height 30
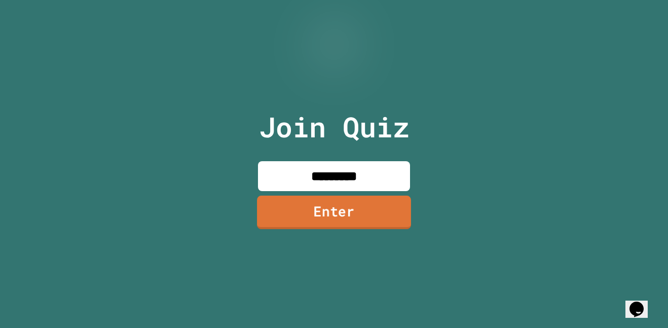
click at [340, 219] on link "Enter" at bounding box center [334, 212] width 154 height 33
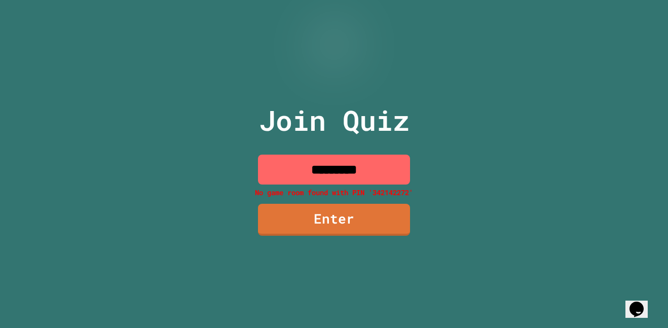
click at [351, 170] on input "*********" at bounding box center [334, 170] width 152 height 30
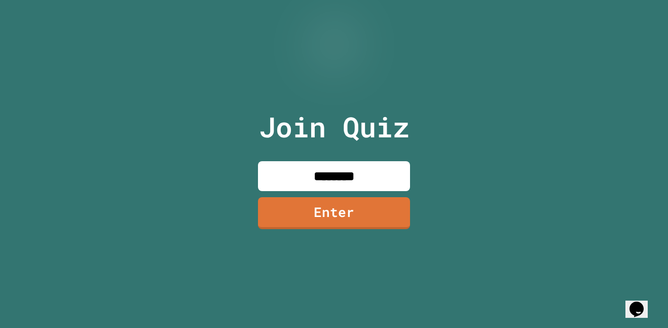
type input "********"
click at [356, 195] on div "Join Quiz ******** Enter" at bounding box center [334, 163] width 171 height 277
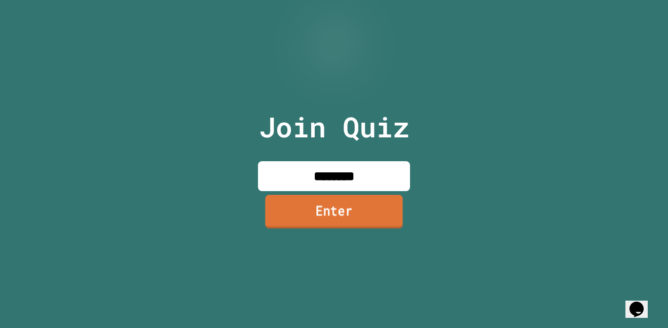
click at [359, 198] on link "Enter" at bounding box center [334, 211] width 138 height 33
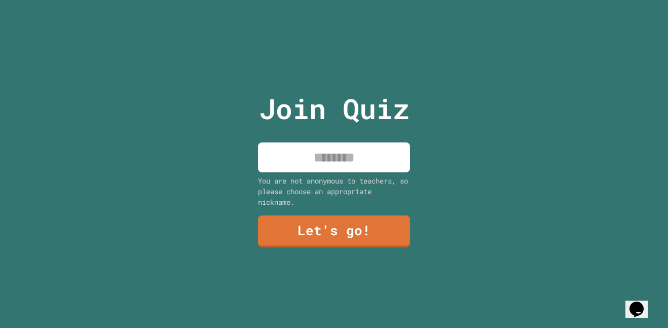
click at [361, 157] on input at bounding box center [334, 157] width 152 height 30
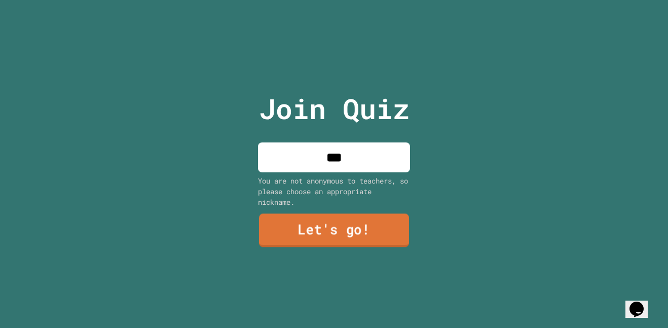
type input "***"
click at [358, 226] on link "Let's go!" at bounding box center [334, 230] width 150 height 33
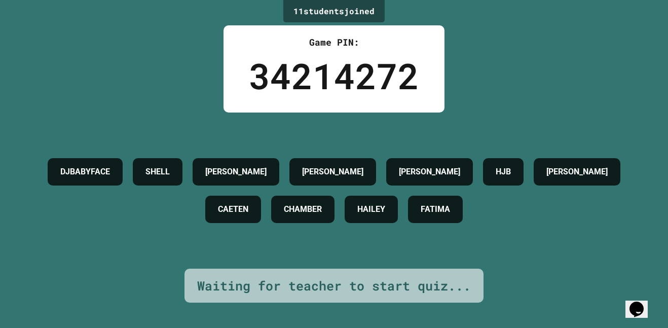
drag, startPoint x: 506, startPoint y: 85, endPoint x: 394, endPoint y: 182, distance: 148.7
click at [307, 255] on div "DJBABYFACE SHELL DAVIS EDWIN JACOB HJB IMAD CAETEN CHAMBER HAILEY FATIMA" at bounding box center [333, 191] width 617 height 156
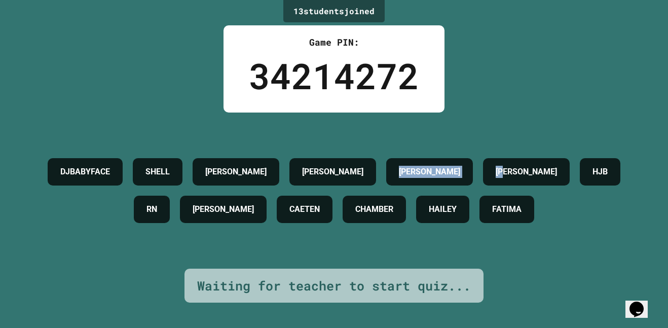
drag, startPoint x: 559, startPoint y: 83, endPoint x: 438, endPoint y: 158, distance: 142.0
click at [438, 158] on div "13 student s joined Game PIN: 34214272 DJBABYFACE SHELL TY FORD DAVIS EDWIN JAC…" at bounding box center [334, 164] width 668 height 328
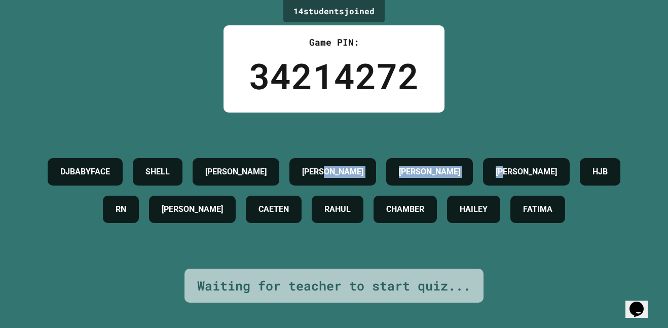
drag, startPoint x: 536, startPoint y: 46, endPoint x: 540, endPoint y: 39, distance: 7.9
click at [537, 46] on div "14 student s joined Game PIN: 34214272 DJBABYFACE SHELL TY FORD DAVIS EDWIN JAC…" at bounding box center [334, 164] width 668 height 328
click at [535, 50] on div "14 student s joined Game PIN: 34214272 DJBABYFACE SHELL TY FORD DAVIS EDWIN JAC…" at bounding box center [334, 164] width 668 height 328
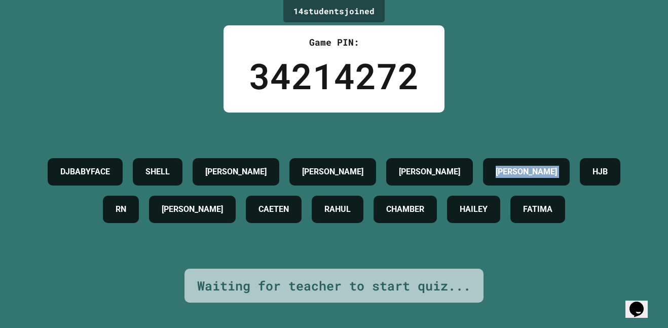
click at [535, 50] on div "14 student s joined Game PIN: 34214272 DJBABYFACE SHELL TY FORD DAVIS EDWIN JAC…" at bounding box center [334, 164] width 668 height 328
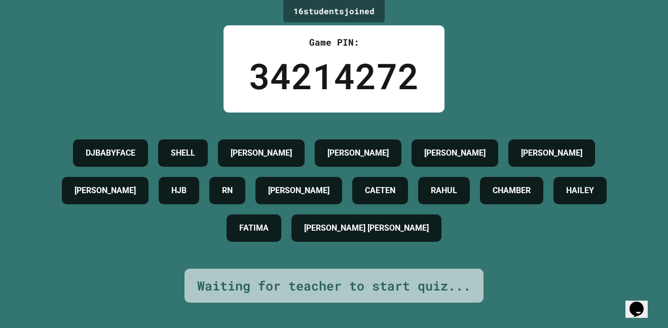
click at [537, 56] on div "16 student s joined Game PIN: 34214272 DJBABYFACE SHELL TY FORD AMELIA DAVIS ED…" at bounding box center [334, 164] width 668 height 328
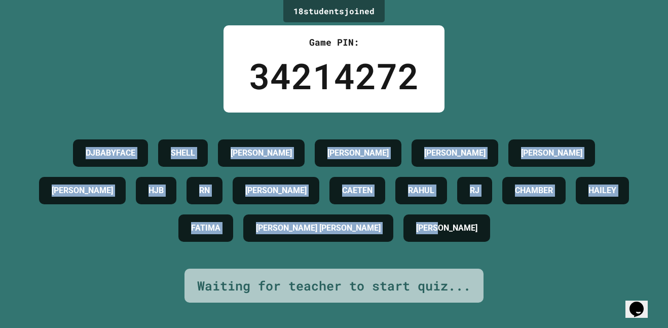
drag, startPoint x: 44, startPoint y: 121, endPoint x: 617, endPoint y: 235, distance: 585.0
click at [617, 236] on div "DJBABYFACE SHELL TY FORD AMELIA DAVIS EDWIN JACOB HJB RN IMAD CAETEN RAHUL RJ C…" at bounding box center [333, 190] width 617 height 113
click at [586, 243] on div "DJBABYFACE SHELL TY FORD AMELIA DAVIS EDWIN JACOB HJB RN IMAD CAETEN RAHUL RJ C…" at bounding box center [333, 190] width 617 height 113
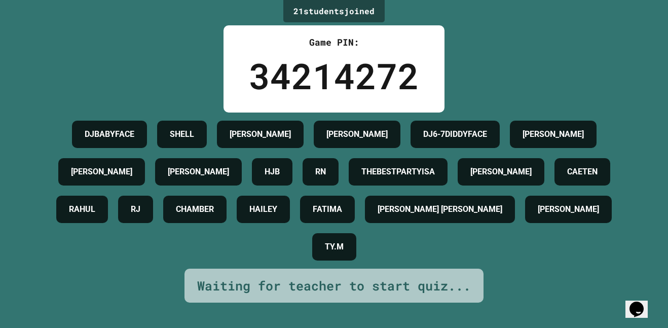
click at [419, 236] on div "DJBABYFACE SHELL TY FORD AMELIA DJ6-7DIDDYFACE DAVIS EDWIN JACOB HJB RN THEBEST…" at bounding box center [333, 191] width 617 height 150
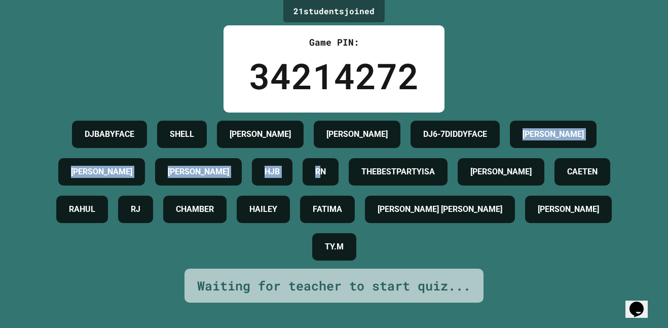
drag, startPoint x: 134, startPoint y: 62, endPoint x: 73, endPoint y: 165, distance: 119.5
click at [58, 172] on div "DJBABYFACE SHELL TY FORD AMELIA DJ6-7DIDDYFACE DAVIS EDWIN JACOB HJB RN THEBEST…" at bounding box center [333, 191] width 617 height 150
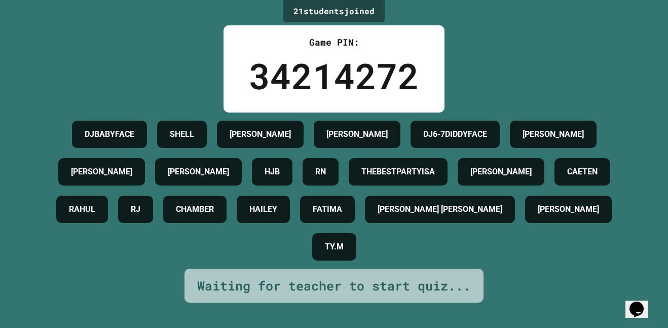
click at [224, 92] on div "Game PIN: 34214272" at bounding box center [333, 68] width 221 height 87
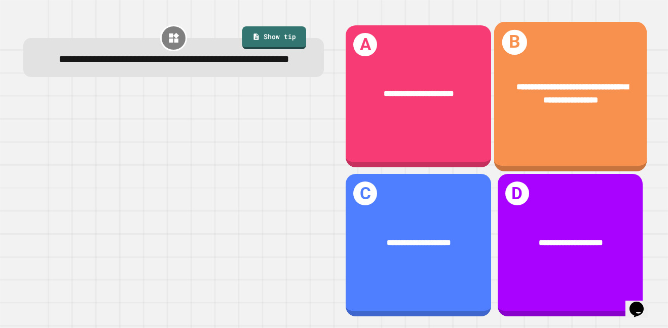
click at [528, 130] on div "**********" at bounding box center [570, 97] width 153 height 150
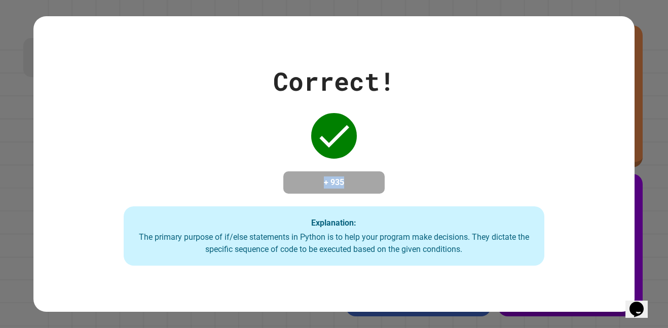
drag, startPoint x: 440, startPoint y: 91, endPoint x: 93, endPoint y: 94, distance: 347.2
click at [93, 94] on div "Correct! + 935 Explanation: The primary purpose of if/else statements in Python…" at bounding box center [333, 164] width 601 height 204
click at [242, 83] on div "Correct! + 935 Explanation: The primary purpose of if/else statements in Python…" at bounding box center [333, 164] width 601 height 204
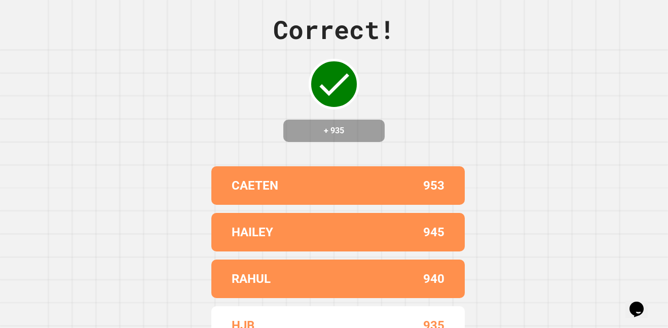
scroll to position [86, 0]
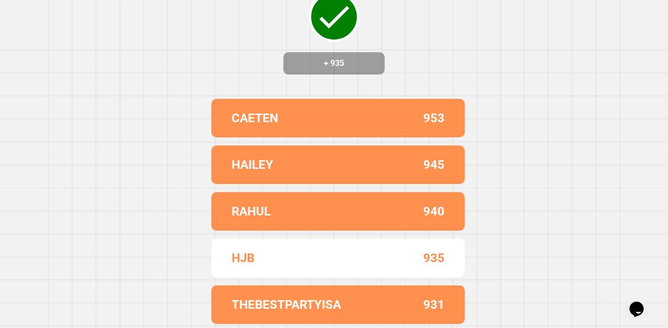
click at [189, 205] on div "Correct! + 935 CAETEN 953 HAILEY 945 RAHUL 940 HJB 935 THEBESTPARTYISA 931" at bounding box center [334, 87] width 668 height 328
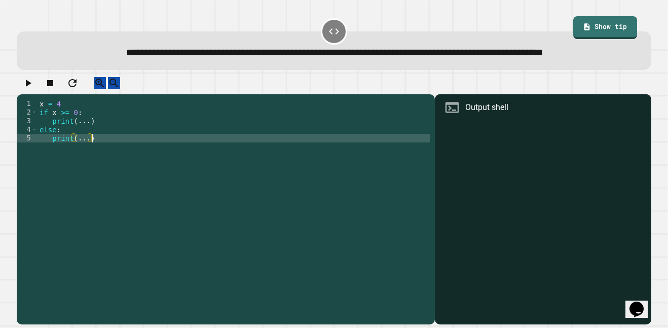
click at [171, 170] on div "x = 4 if x >= 0 : print ( ... ) else : print ( ... )" at bounding box center [234, 202] width 392 height 207
click at [29, 89] on icon "button" at bounding box center [28, 83] width 12 height 12
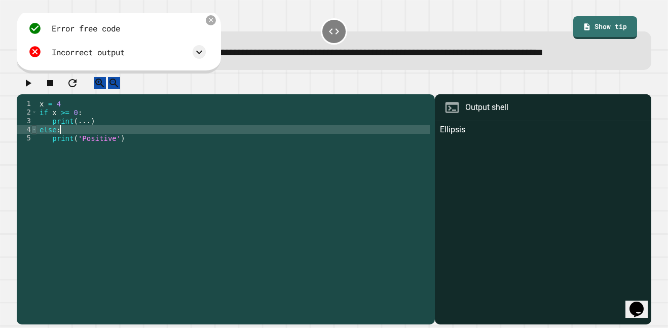
scroll to position [0, 3]
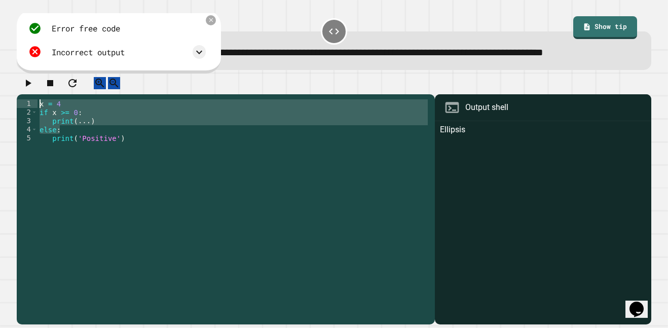
drag, startPoint x: 61, startPoint y: 157, endPoint x: 23, endPoint y: 128, distance: 47.4
click at [23, 128] on div "**********" at bounding box center [223, 194] width 413 height 190
type textarea "**********"
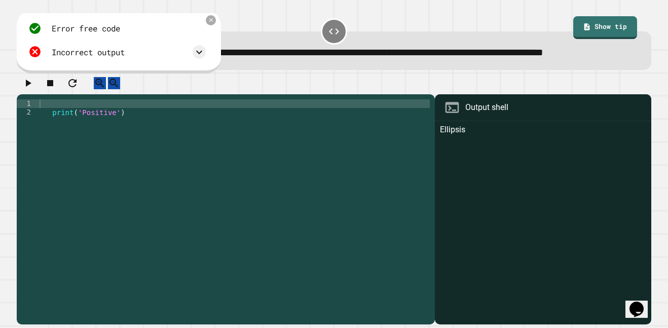
click at [28, 89] on icon "button" at bounding box center [28, 83] width 12 height 12
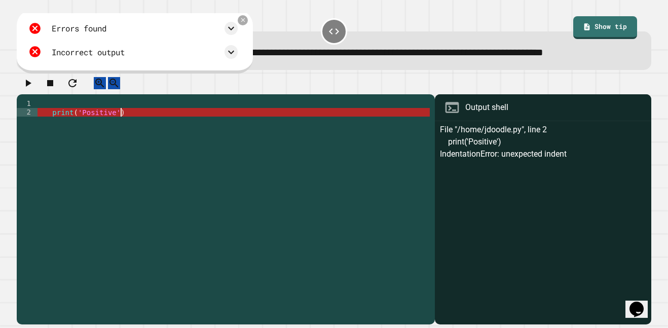
click at [53, 142] on div "print ( 'Positive' )" at bounding box center [234, 202] width 392 height 207
click at [53, 141] on div "print ( 'Positive' )" at bounding box center [234, 202] width 392 height 207
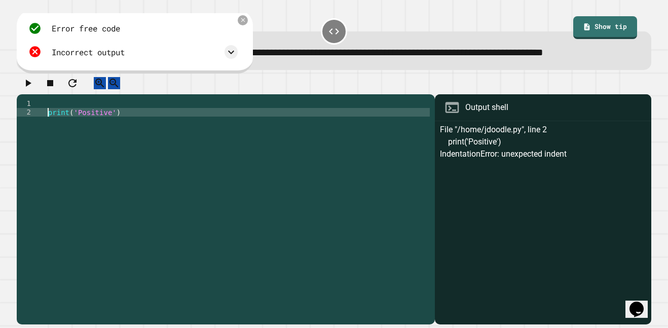
click at [32, 89] on icon "button" at bounding box center [28, 83] width 12 height 12
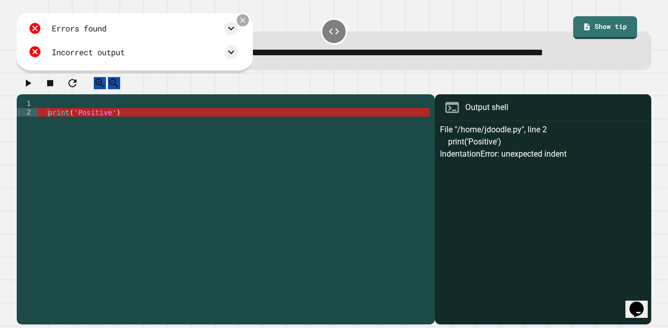
click at [245, 22] on icon at bounding box center [242, 20] width 5 height 5
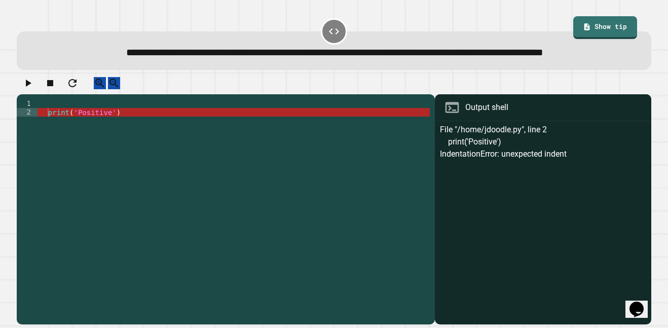
drag, startPoint x: 328, startPoint y: 30, endPoint x: 192, endPoint y: 25, distance: 136.4
click at [192, 25] on div "**********" at bounding box center [333, 43] width 641 height 60
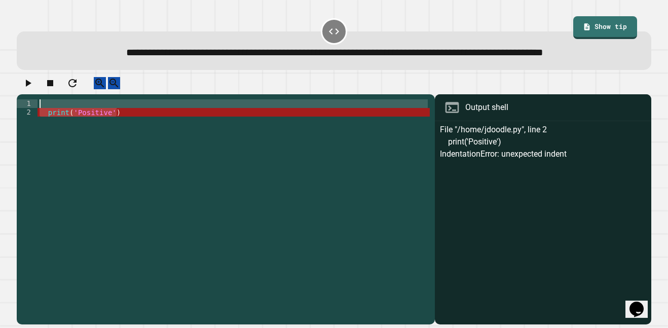
drag, startPoint x: 171, startPoint y: 137, endPoint x: 0, endPoint y: 131, distance: 170.9
click at [0, 131] on div "**********" at bounding box center [334, 164] width 668 height 328
type textarea "**********"
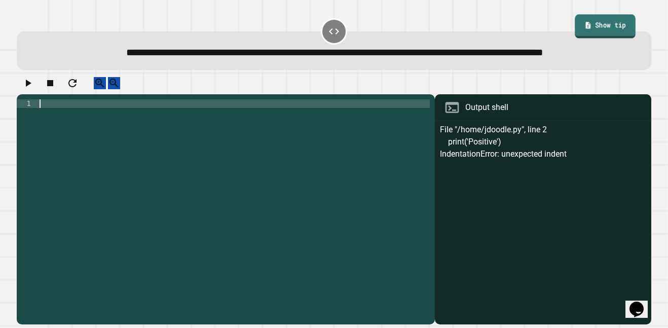
click at [618, 29] on link "Show tip" at bounding box center [605, 27] width 61 height 24
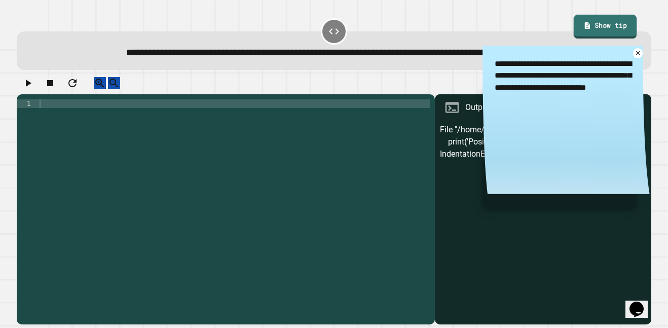
click at [616, 26] on link "Show tip" at bounding box center [604, 27] width 63 height 24
click at [635, 57] on icon at bounding box center [638, 53] width 8 height 8
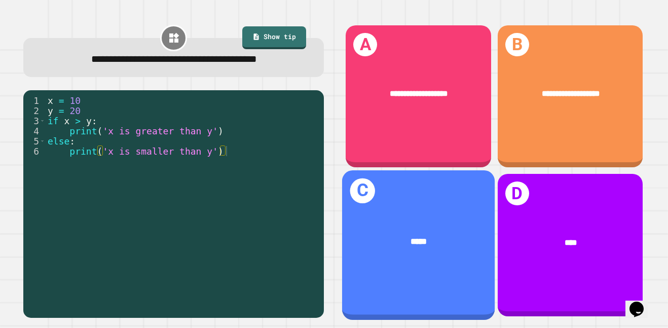
click at [594, 107] on div "**********" at bounding box center [570, 93] width 145 height 45
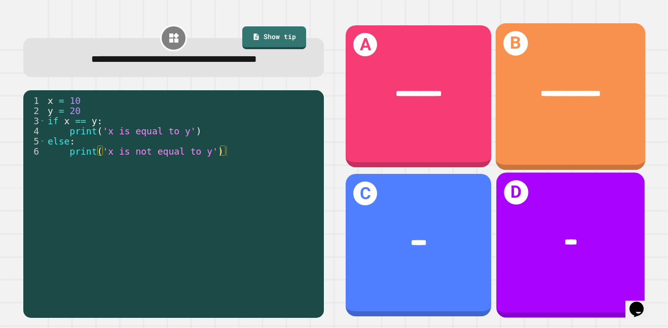
drag, startPoint x: 608, startPoint y: 204, endPoint x: 612, endPoint y: 215, distance: 11.7
click at [612, 215] on div "D ****" at bounding box center [570, 244] width 148 height 145
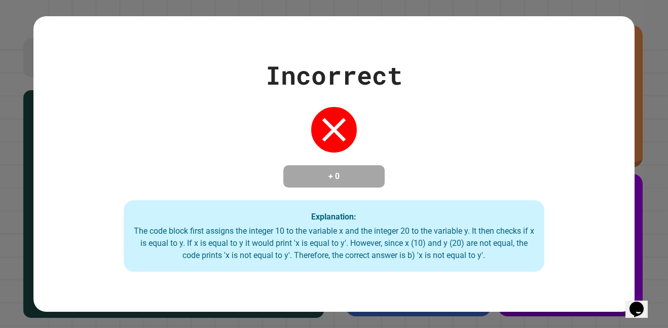
click at [615, 113] on div "Incorrect + 0 Explanation: The code block first assigns the integer 10 to the v…" at bounding box center [333, 164] width 601 height 216
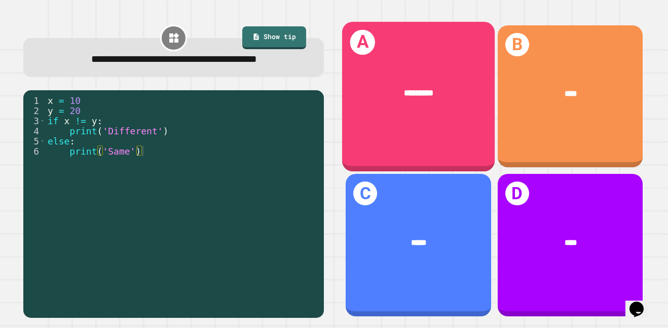
click at [420, 110] on div "*********" at bounding box center [418, 93] width 153 height 47
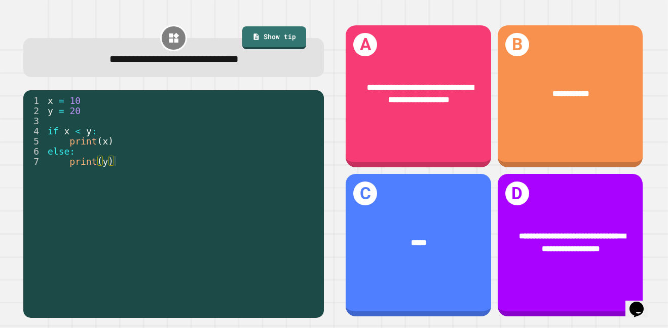
click at [552, 267] on div "**********" at bounding box center [570, 242] width 145 height 57
